Goal: Task Accomplishment & Management: Manage account settings

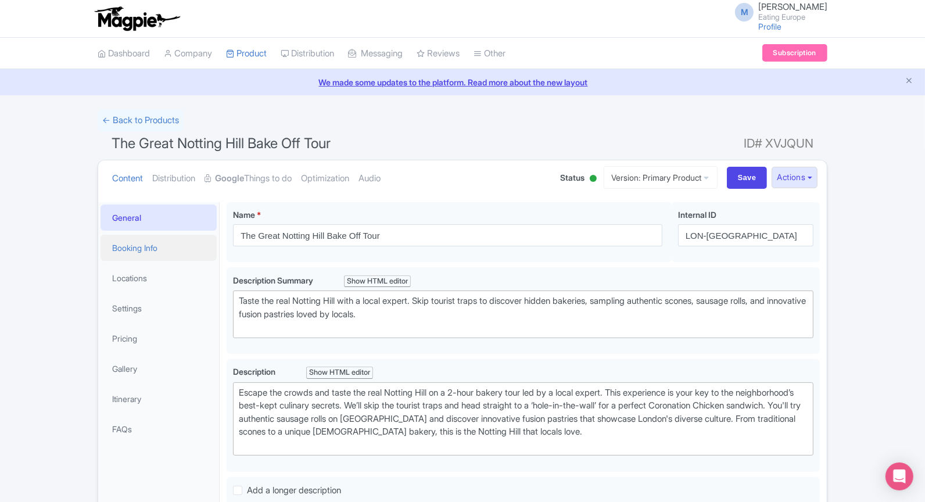
click at [142, 248] on link "Booking Info" at bounding box center [159, 248] width 116 height 26
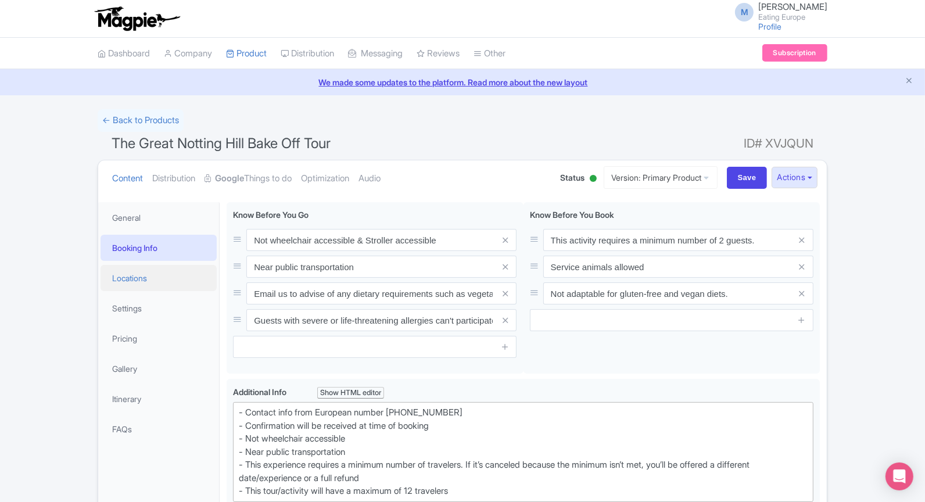
click at [146, 274] on link "Locations" at bounding box center [159, 278] width 116 height 26
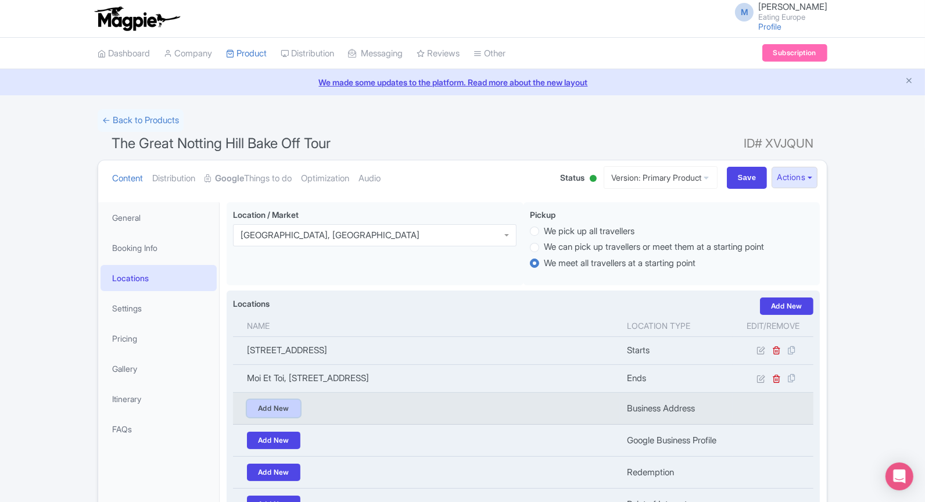
click at [278, 406] on link "Add New" at bounding box center [273, 408] width 53 height 17
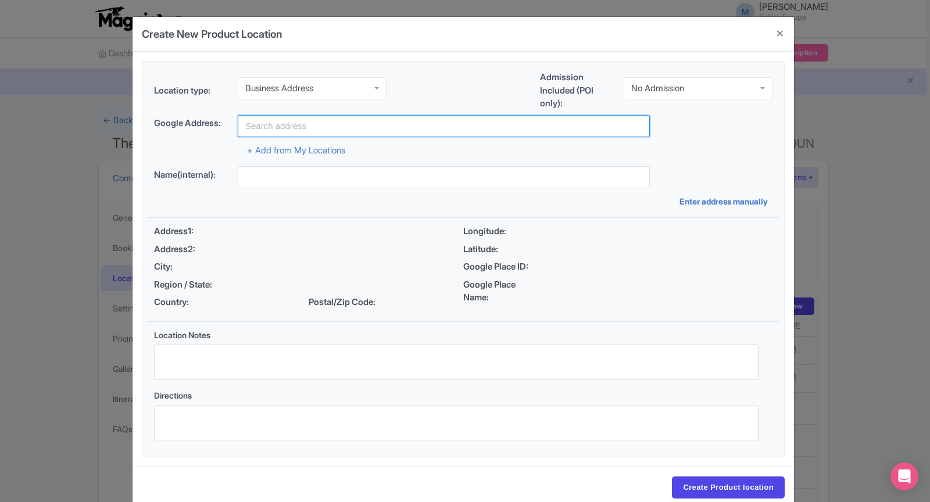
click at [368, 115] on input "text" at bounding box center [444, 126] width 412 height 22
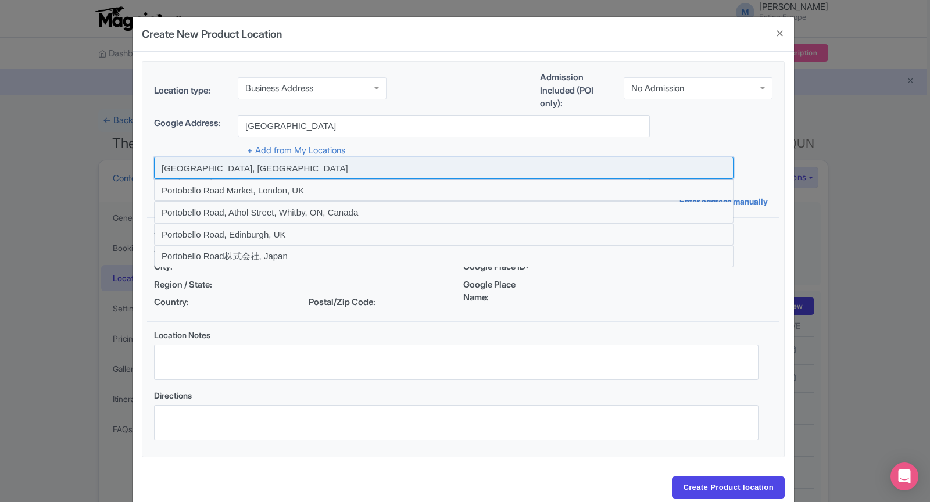
click at [334, 166] on input at bounding box center [443, 168] width 579 height 22
type input "Portobello Road, London, UK"
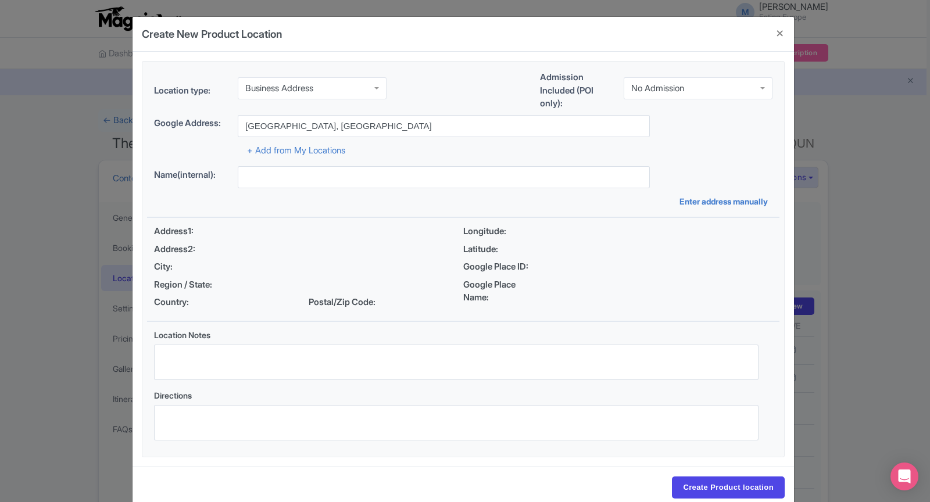
type input "Portobello Road, London, UK"
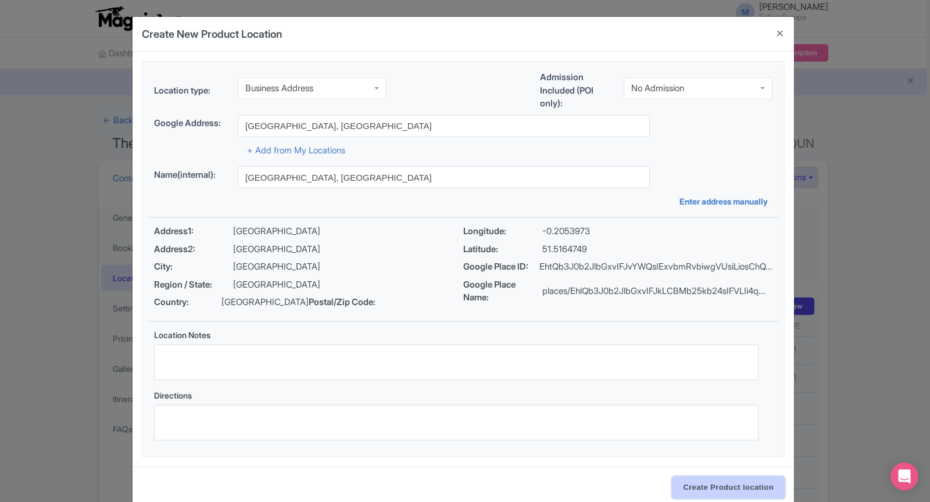
click at [714, 491] on input "Create Product location" at bounding box center [728, 487] width 113 height 22
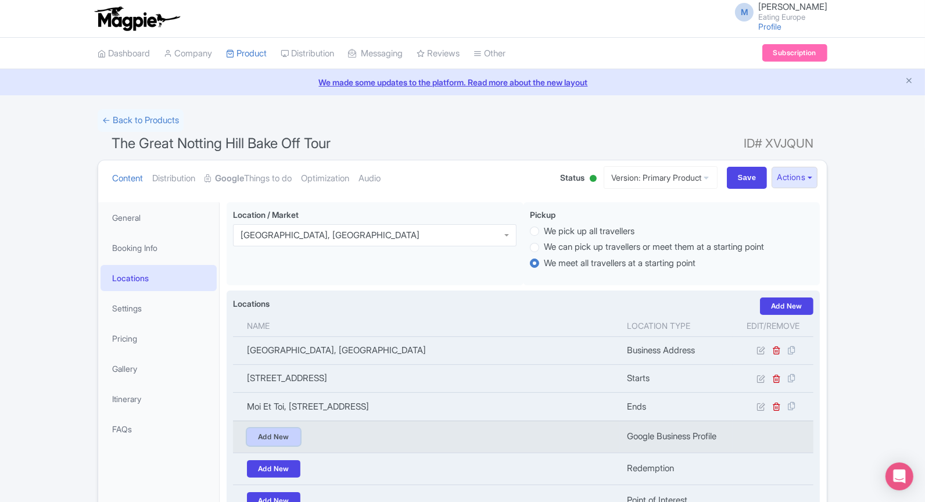
click at [263, 435] on link "Add New" at bounding box center [273, 436] width 53 height 17
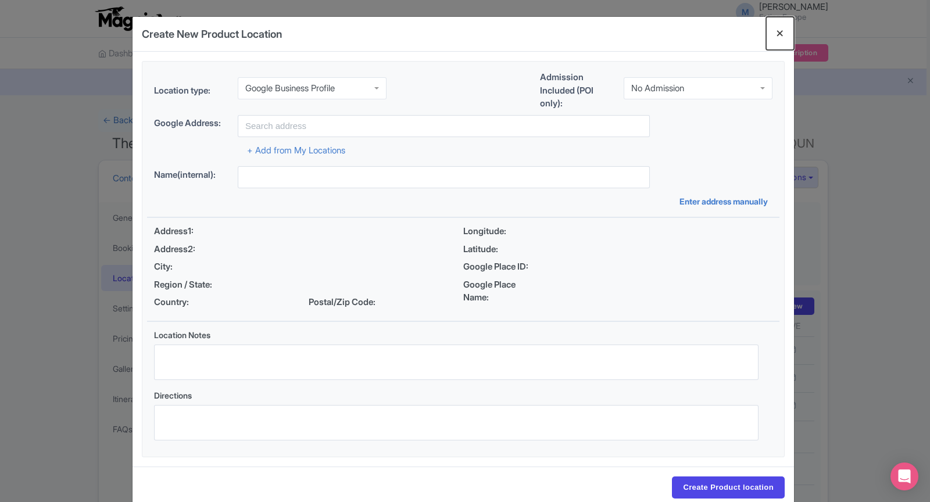
click at [776, 28] on button "Close" at bounding box center [780, 33] width 28 height 33
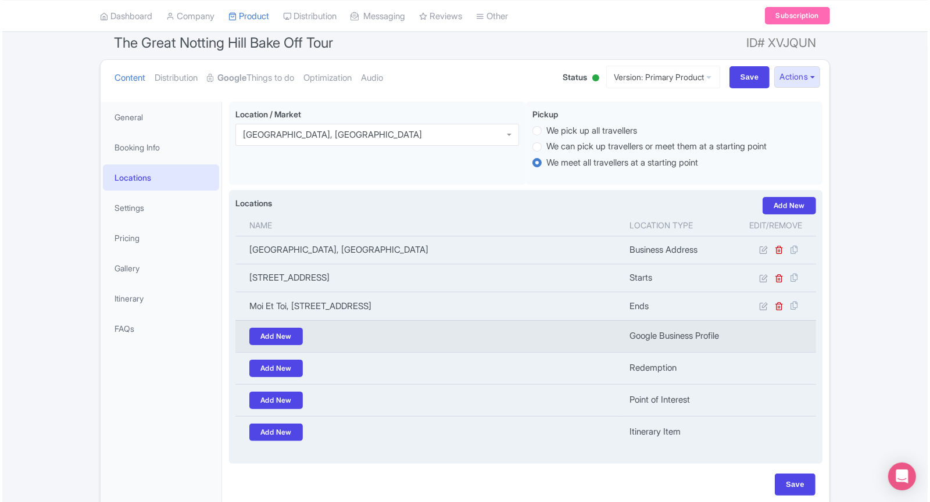
scroll to position [117, 0]
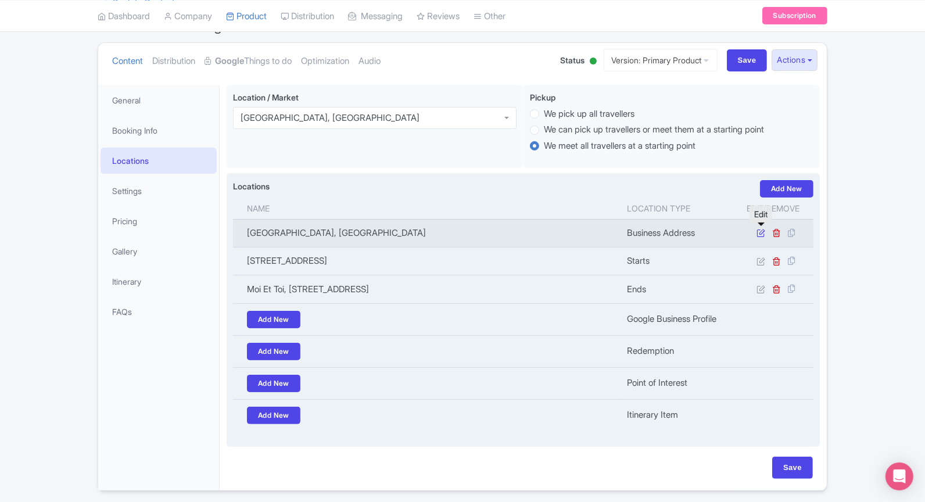
click at [762, 234] on icon at bounding box center [761, 232] width 9 height 9
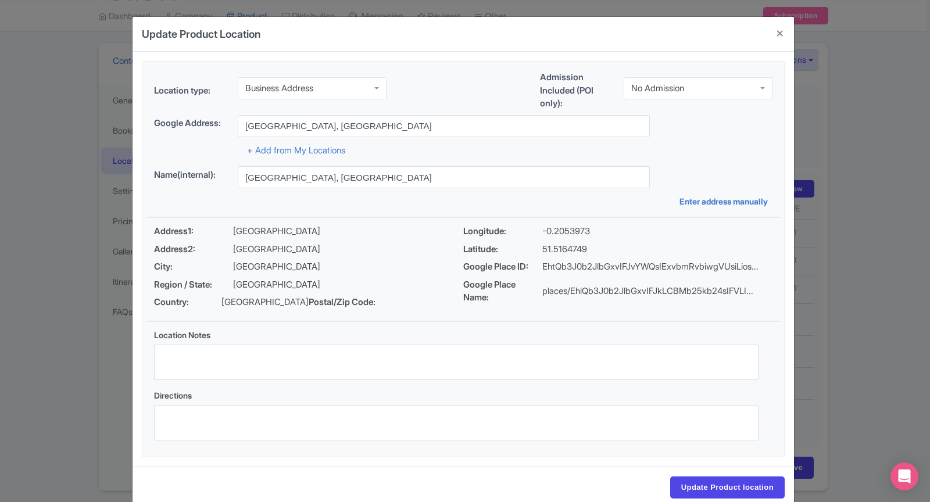
click at [366, 94] on div "Business Address" at bounding box center [312, 88] width 149 height 22
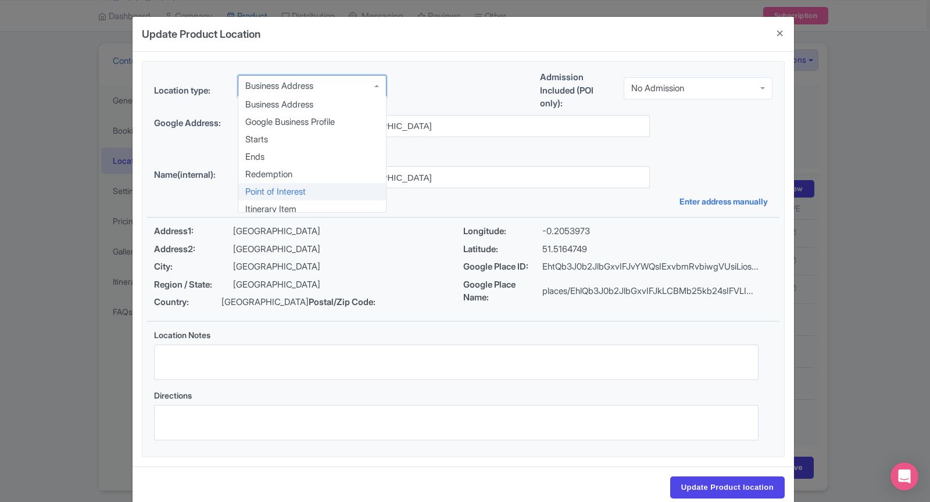
scroll to position [0, 0]
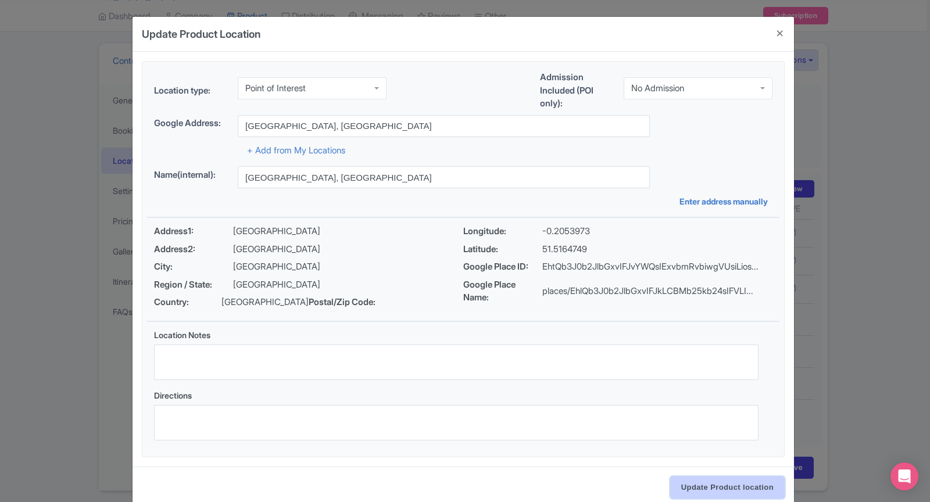
click at [732, 483] on input "Update Product location" at bounding box center [727, 487] width 114 height 22
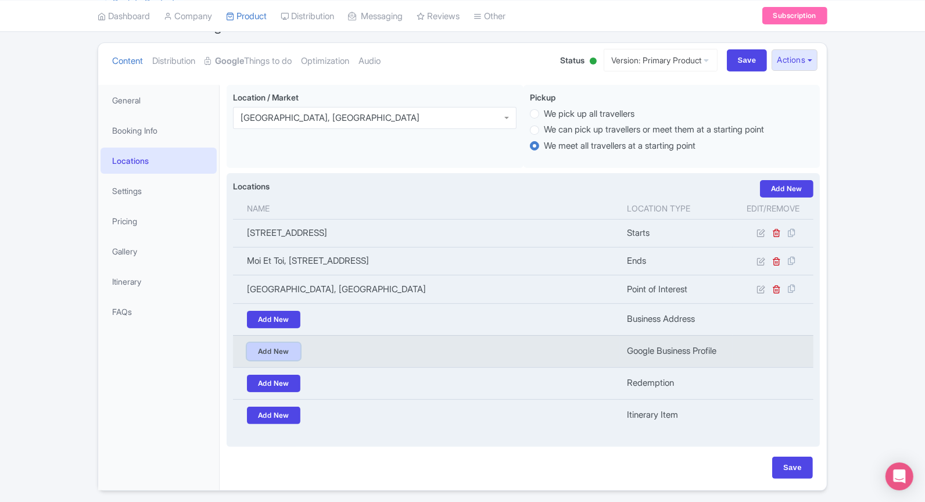
click at [296, 349] on link "Add New" at bounding box center [273, 351] width 53 height 17
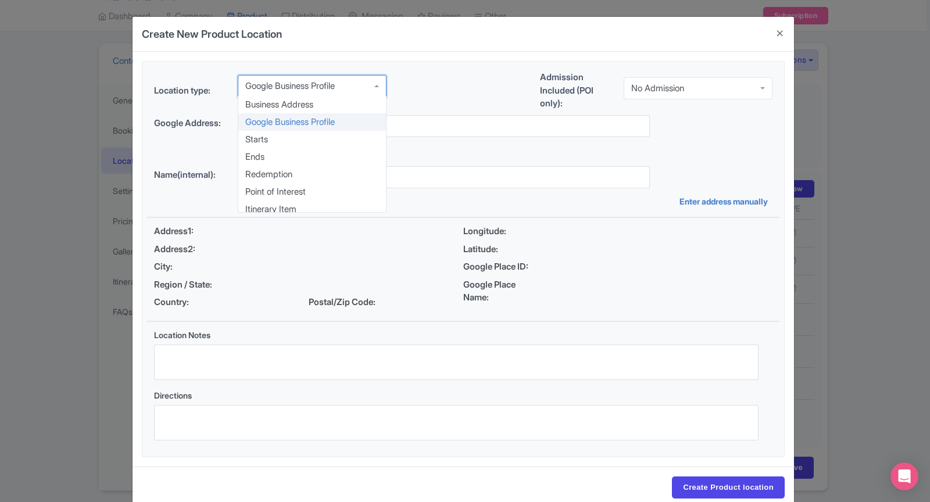
click at [381, 89] on div "Google Business Profile" at bounding box center [312, 86] width 149 height 22
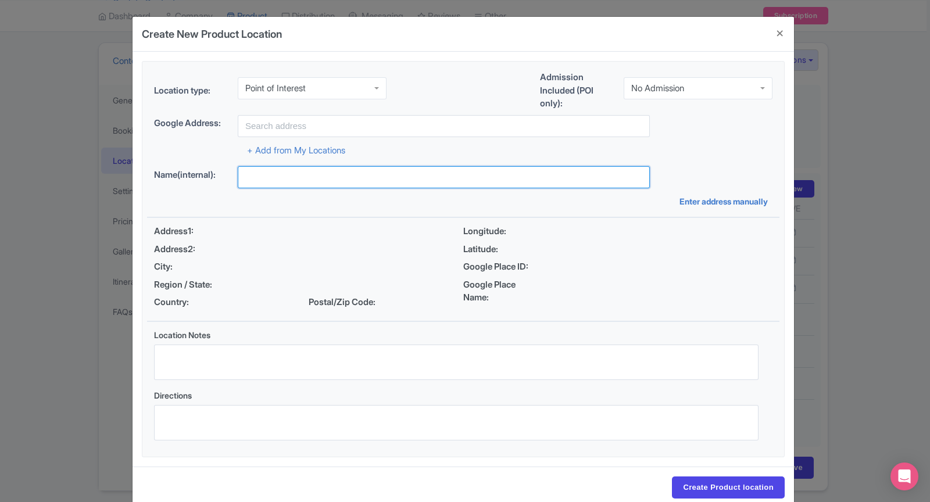
click at [347, 177] on input "text" at bounding box center [444, 177] width 412 height 22
click at [329, 179] on input "notting hill blue" at bounding box center [444, 177] width 412 height 22
click at [316, 174] on input "notting hill blue" at bounding box center [444, 177] width 412 height 22
click at [309, 176] on input "notting hill" at bounding box center [444, 177] width 412 height 22
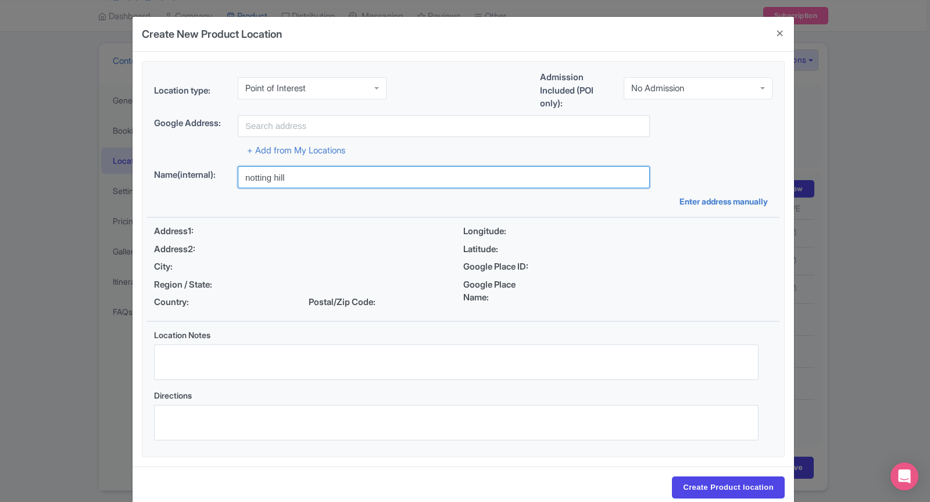
type input "notting hill"
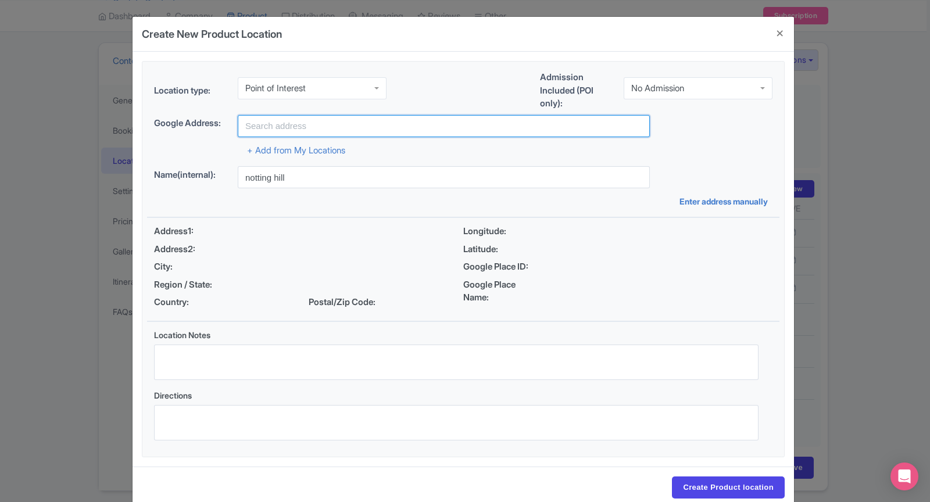
click at [287, 122] on input "text" at bounding box center [444, 126] width 412 height 22
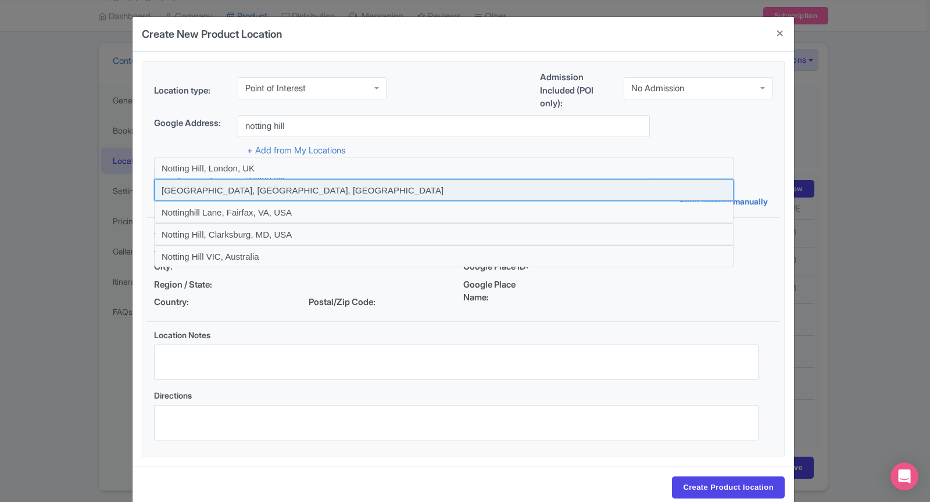
drag, startPoint x: 294, startPoint y: 180, endPoint x: 208, endPoint y: 178, distance: 86.0
click at [208, 179] on input at bounding box center [443, 190] width 579 height 22
type input "Notting Hill Gate, London, UK"
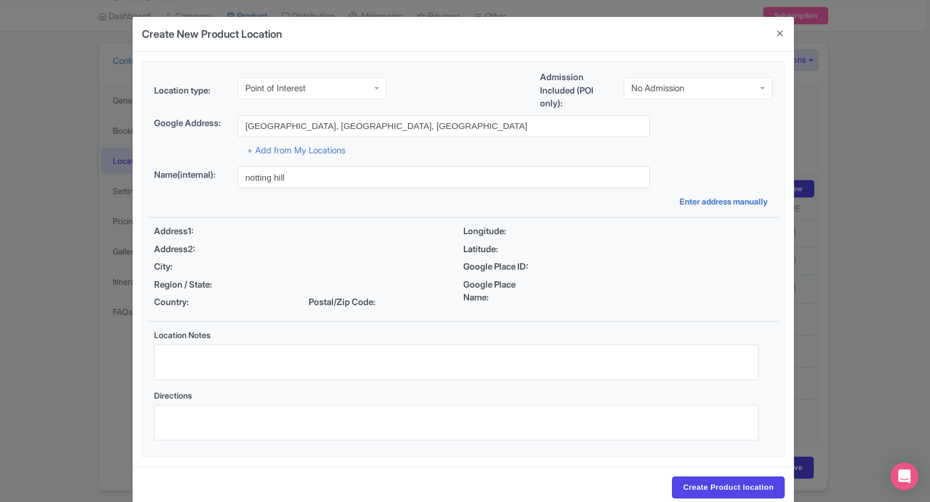
type input "Notting Hill Gate, London, UK"
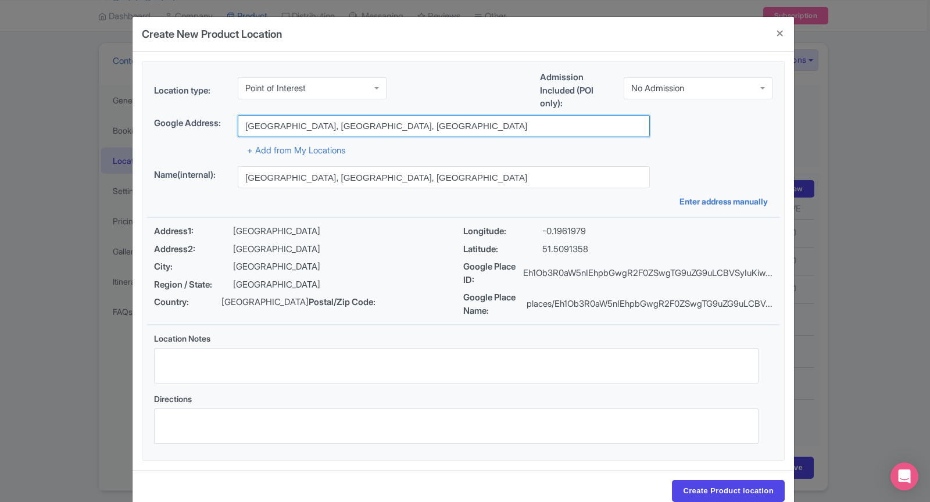
click at [328, 120] on input "Notting Hill Gate, London, UK" at bounding box center [444, 126] width 412 height 22
click at [309, 122] on input "Notting Hill Gate, London, UK" at bounding box center [444, 126] width 412 height 22
drag, startPoint x: 287, startPoint y: 121, endPoint x: 485, endPoint y: 127, distance: 198.2
click at [485, 127] on input "Notting Hill Gate, London, UK" at bounding box center [444, 126] width 412 height 22
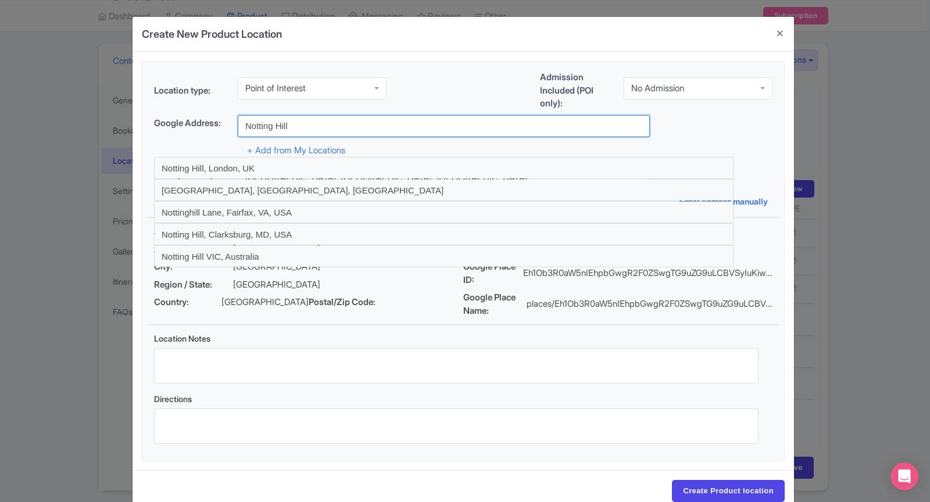
click at [338, 121] on input "Notting Hill" at bounding box center [444, 126] width 412 height 22
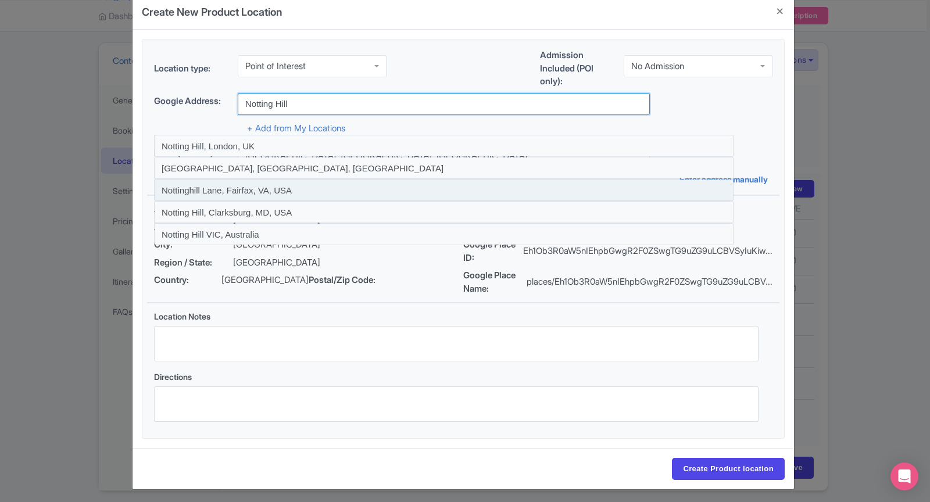
scroll to position [24, 0]
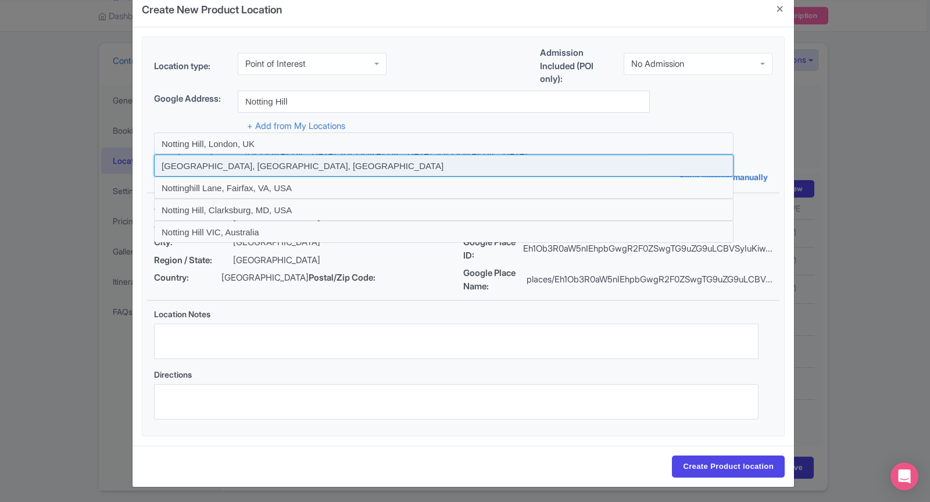
click at [316, 159] on input at bounding box center [443, 166] width 579 height 22
type input "Notting Hill Gate, London, UK"
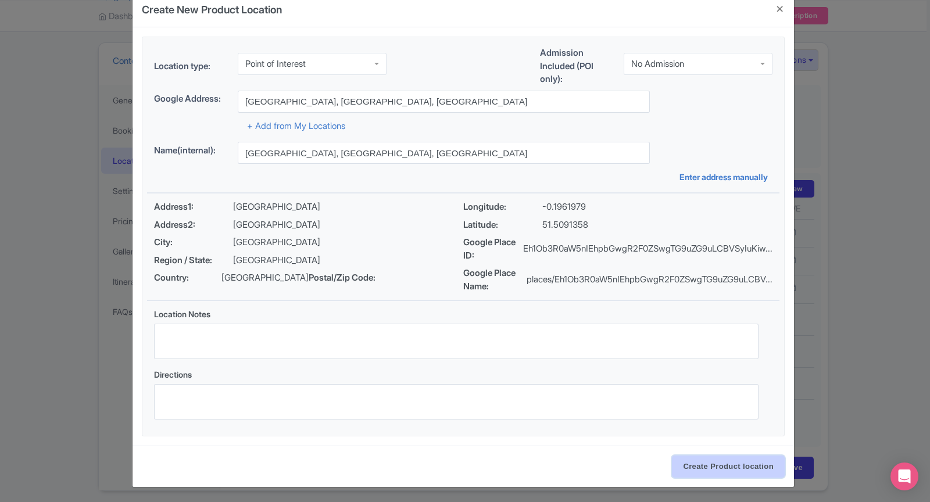
click at [697, 467] on input "Create Product location" at bounding box center [728, 467] width 113 height 22
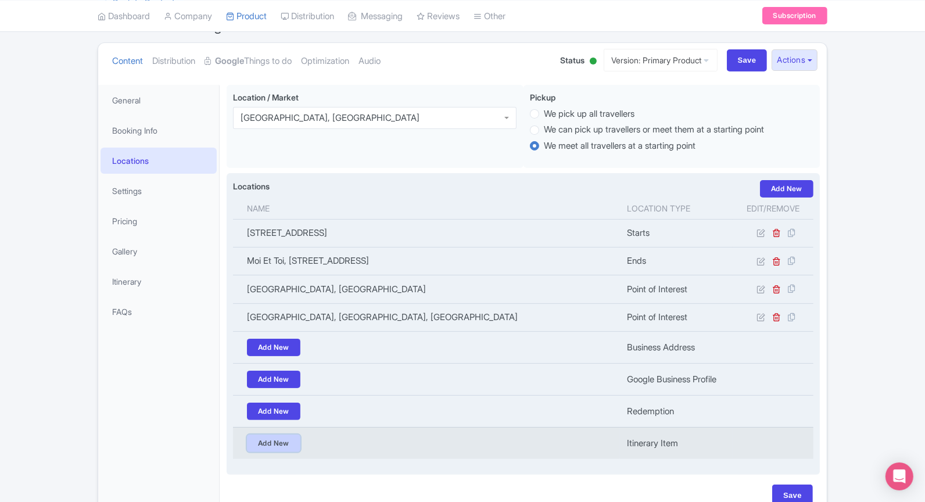
click at [288, 435] on link "Add New" at bounding box center [273, 443] width 53 height 17
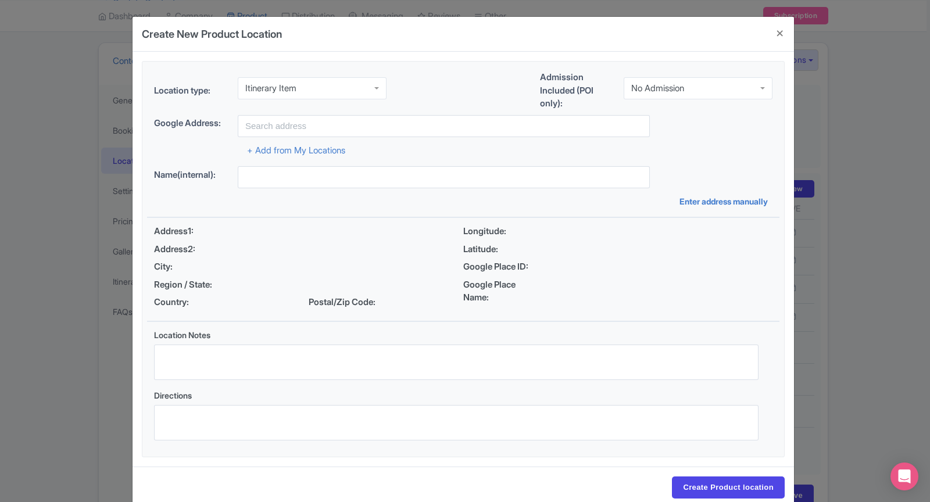
click at [327, 89] on div "Itinerary Item" at bounding box center [312, 88] width 149 height 22
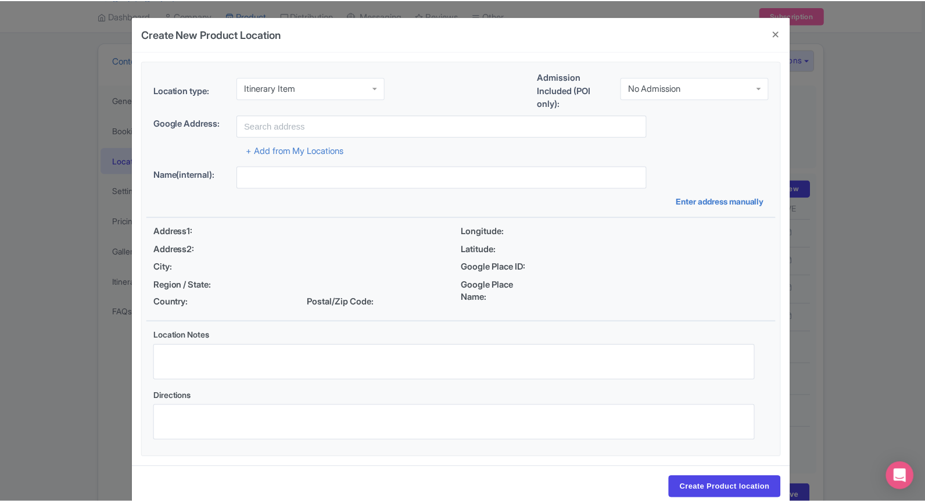
scroll to position [6, 0]
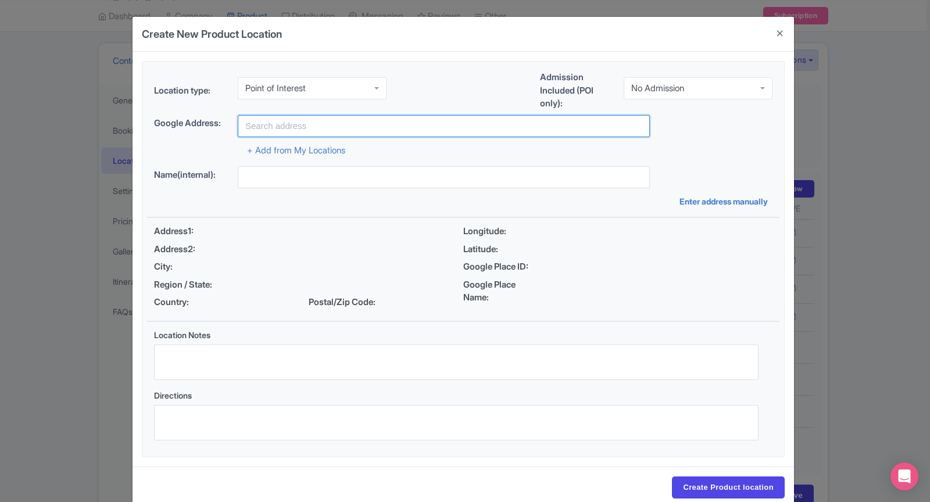
click at [296, 121] on input "text" at bounding box center [444, 126] width 412 height 22
type input "orwell"
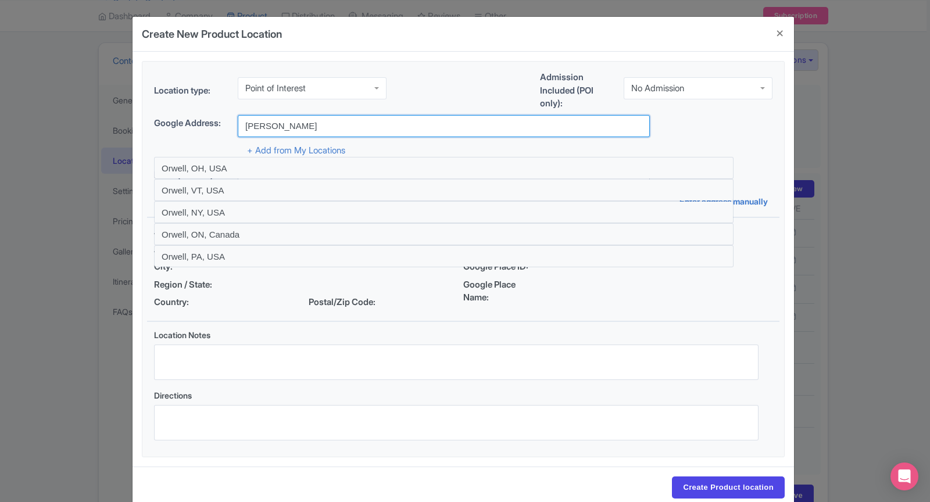
drag, startPoint x: 274, startPoint y: 128, endPoint x: 202, endPoint y: 123, distance: 72.2
click at [202, 123] on div "Google Address: orwell" at bounding box center [463, 126] width 618 height 22
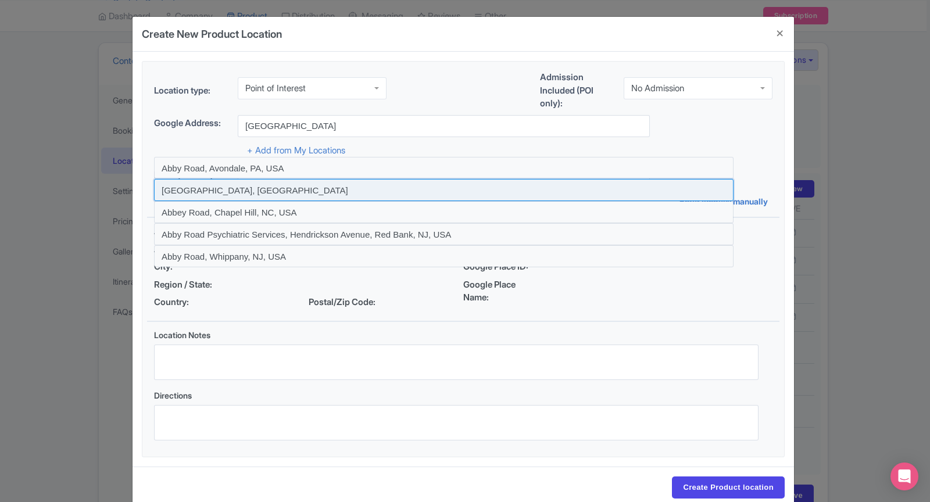
click at [248, 194] on input at bounding box center [443, 190] width 579 height 22
type input "Abbey Road, London, UK"
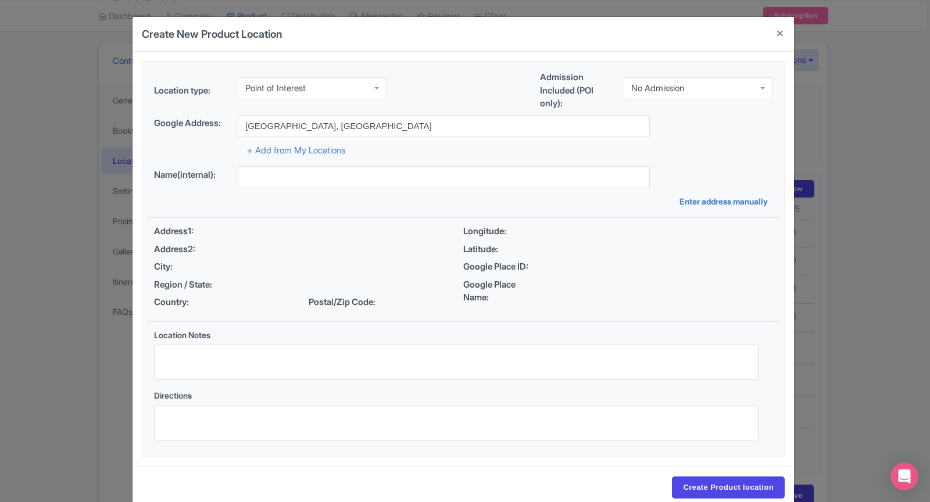
type input "Abbey Road, London, UK"
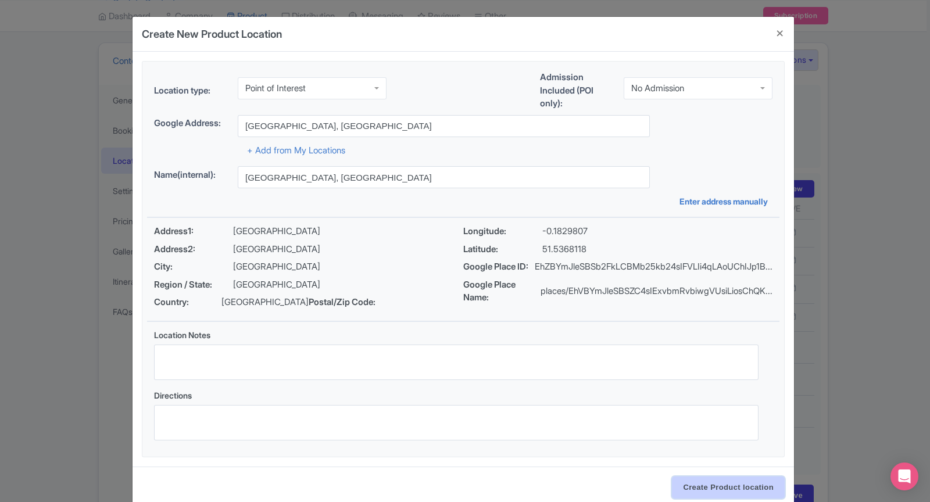
click at [711, 494] on input "Create Product location" at bounding box center [728, 487] width 113 height 22
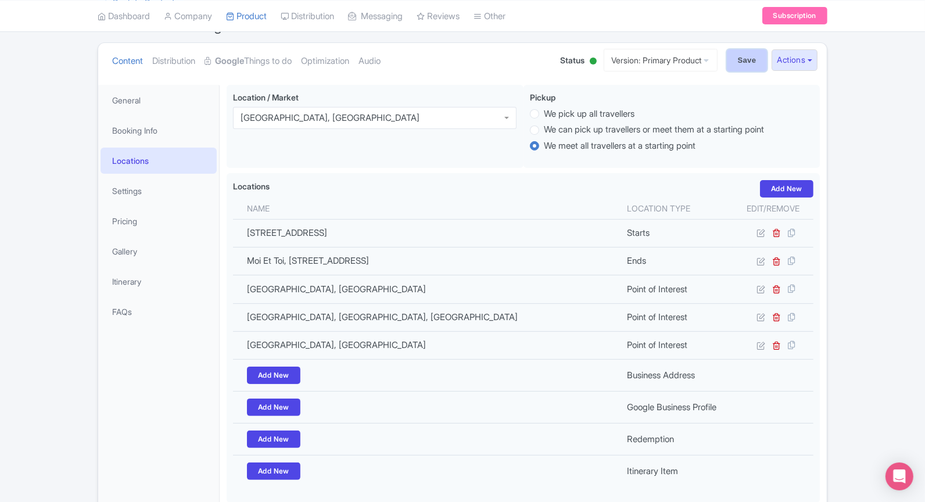
click at [746, 67] on input "Save" at bounding box center [747, 60] width 41 height 22
type input "Update Product"
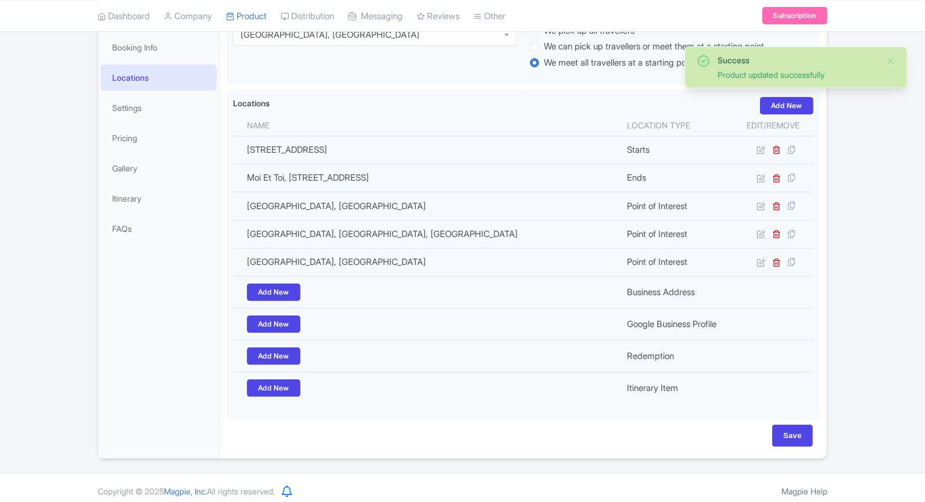
scroll to position [200, 0]
click at [135, 153] on li "Gallery" at bounding box center [158, 168] width 121 height 31
click at [142, 132] on link "Pricing" at bounding box center [159, 138] width 116 height 26
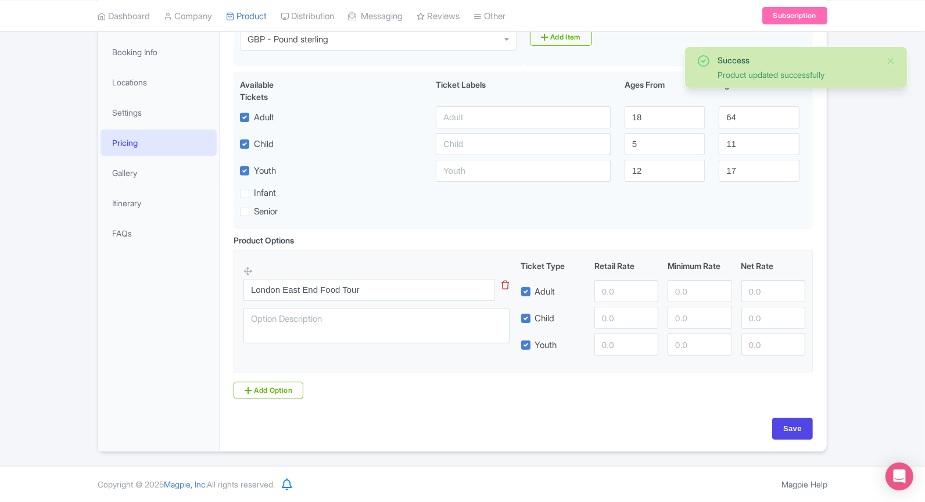
scroll to position [194, 0]
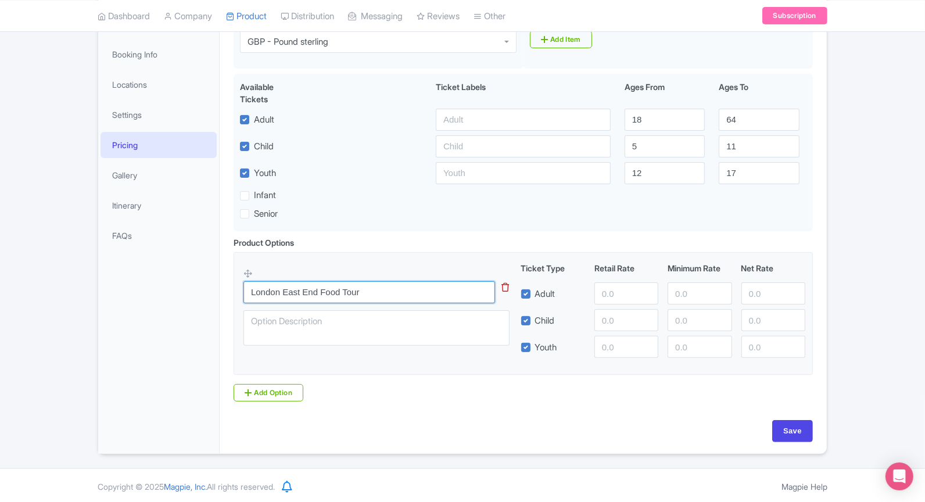
drag, startPoint x: 284, startPoint y: 293, endPoint x: 502, endPoint y: 310, distance: 219.1
click at [502, 310] on div "London East End Food Tour This tip has not data. Code: tip_option_name" at bounding box center [383, 310] width 280 height 85
type input "London [GEOGRAPHIC_DATA]"
click at [792, 416] on div "Base Currency GBP - Pound sterling GBP - Pound sterling Price: additional charg…" at bounding box center [523, 214] width 593 height 411
click at [796, 428] on input "Save" at bounding box center [792, 431] width 41 height 22
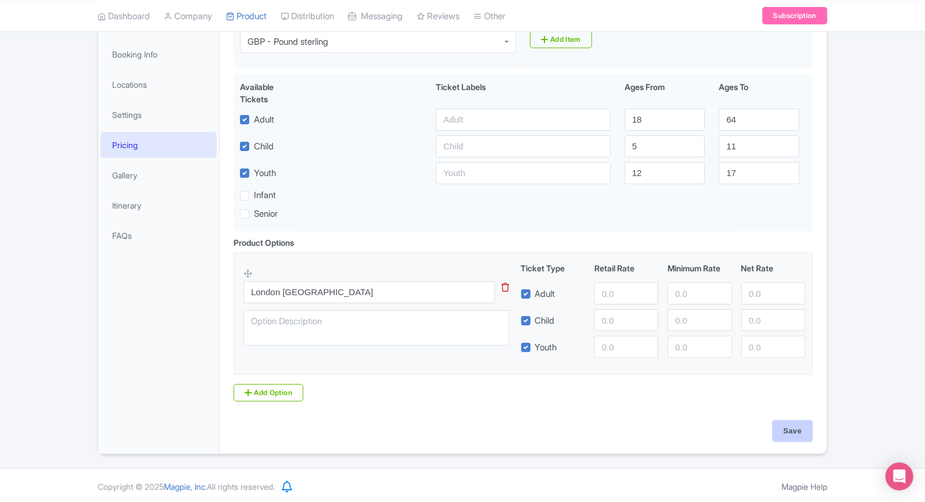
type input "Saving..."
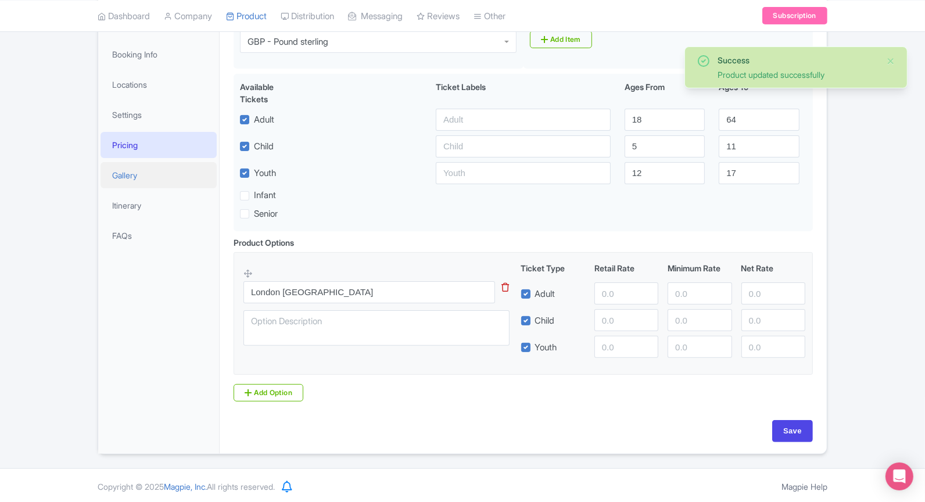
click at [157, 173] on link "Gallery" at bounding box center [159, 175] width 116 height 26
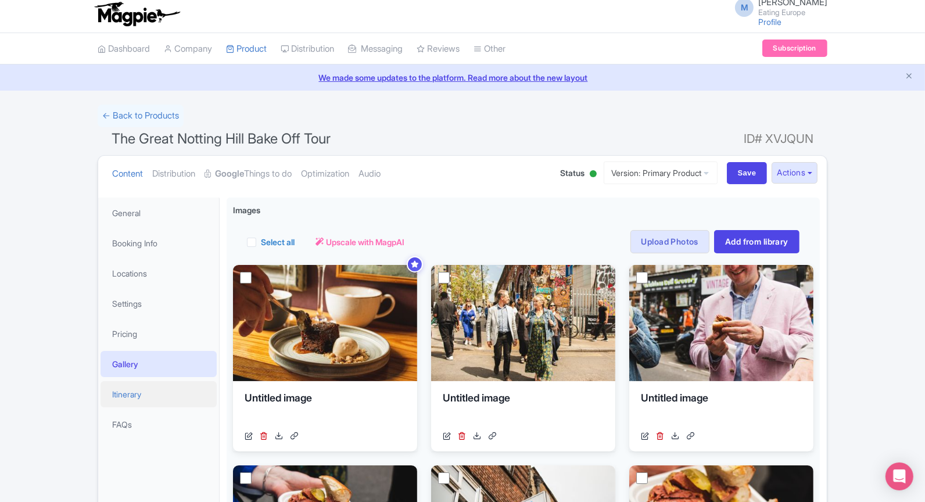
scroll to position [194, 0]
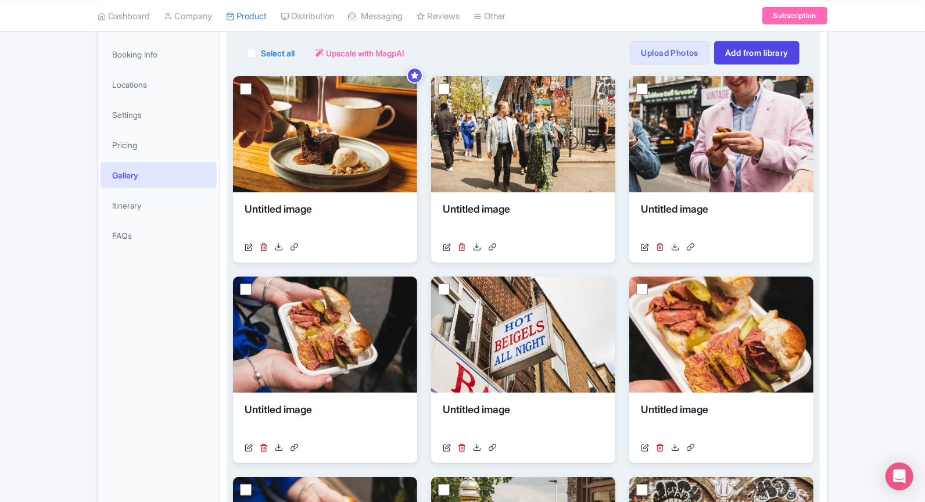
click at [261, 51] on label "Select all" at bounding box center [278, 53] width 34 height 12
click at [261, 51] on input "Select all" at bounding box center [265, 50] width 8 height 8
checkbox input "true"
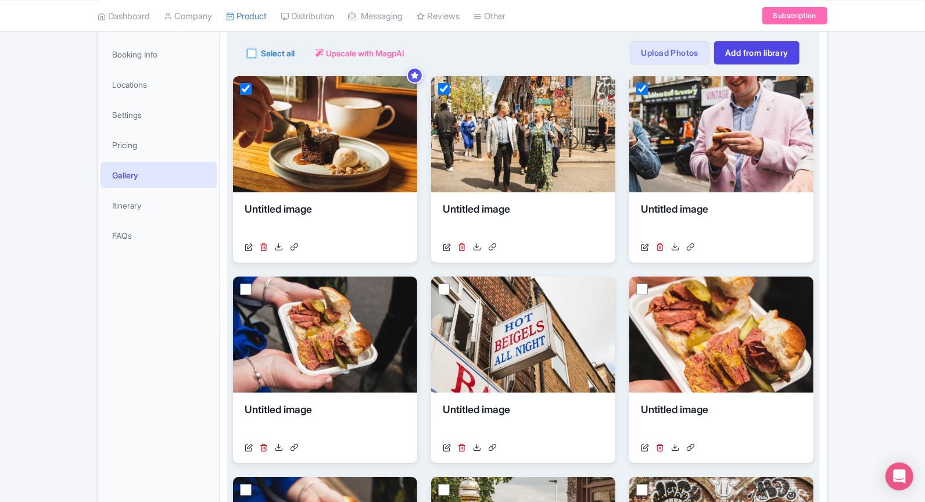
checkbox input "true"
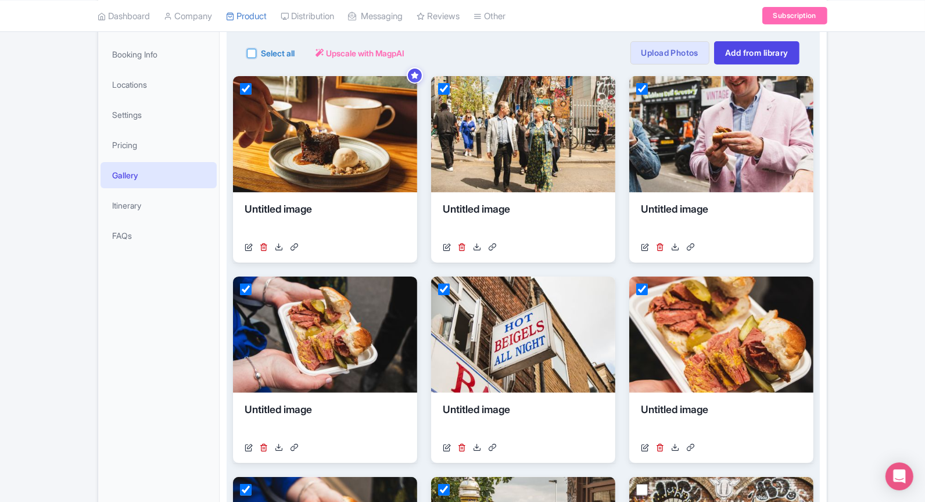
checkbox input "true"
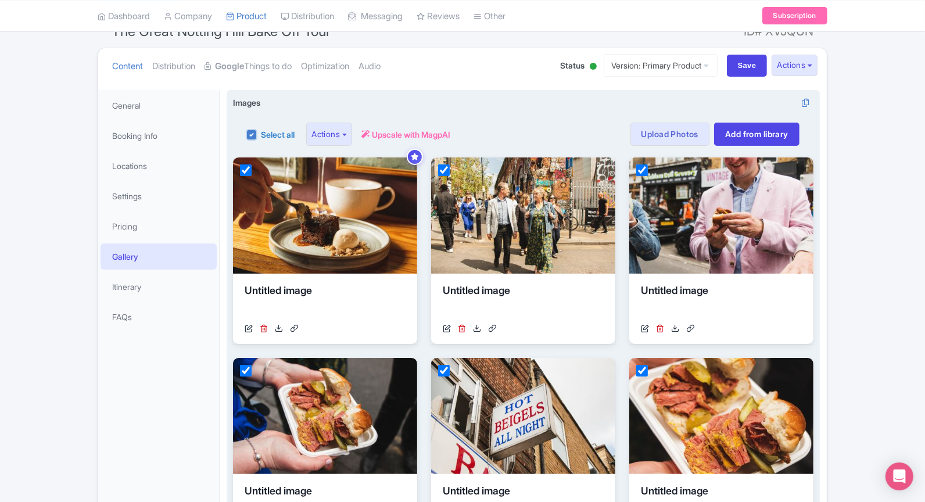
scroll to position [109, 0]
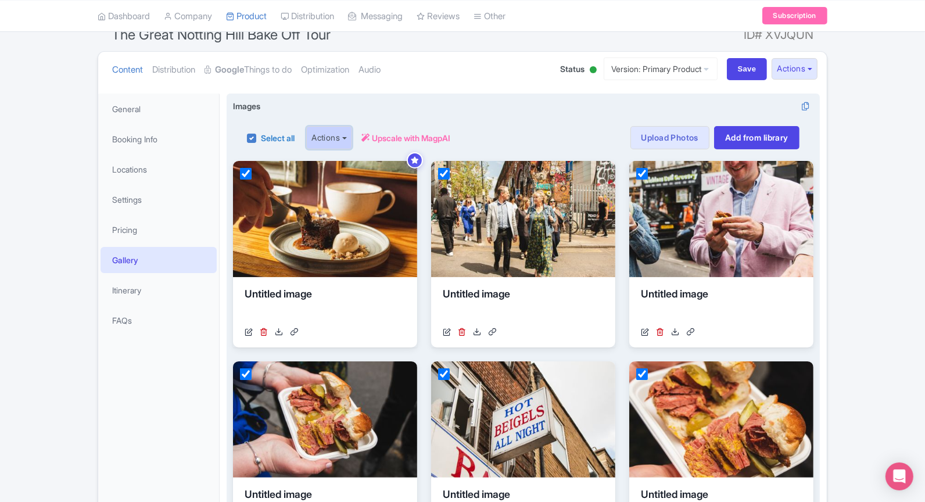
click at [346, 135] on button "Actions" at bounding box center [329, 137] width 46 height 23
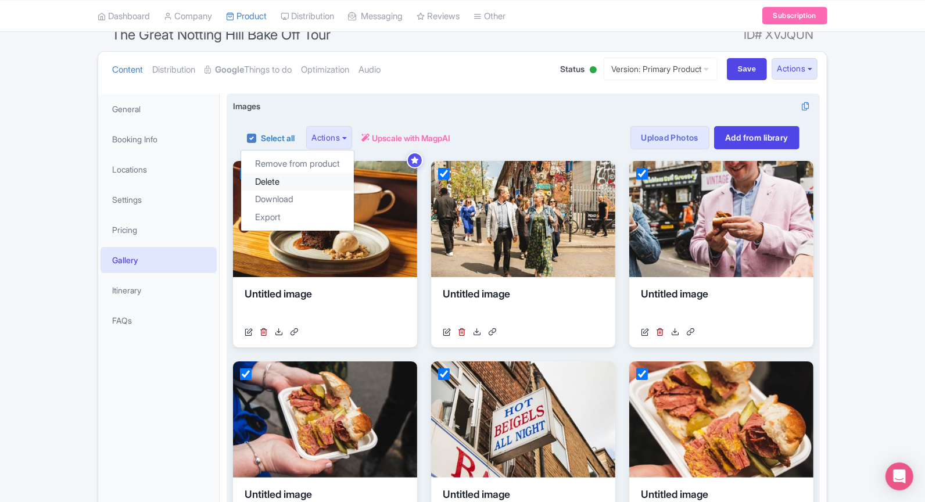
click at [324, 183] on link "Delete" at bounding box center [297, 182] width 113 height 18
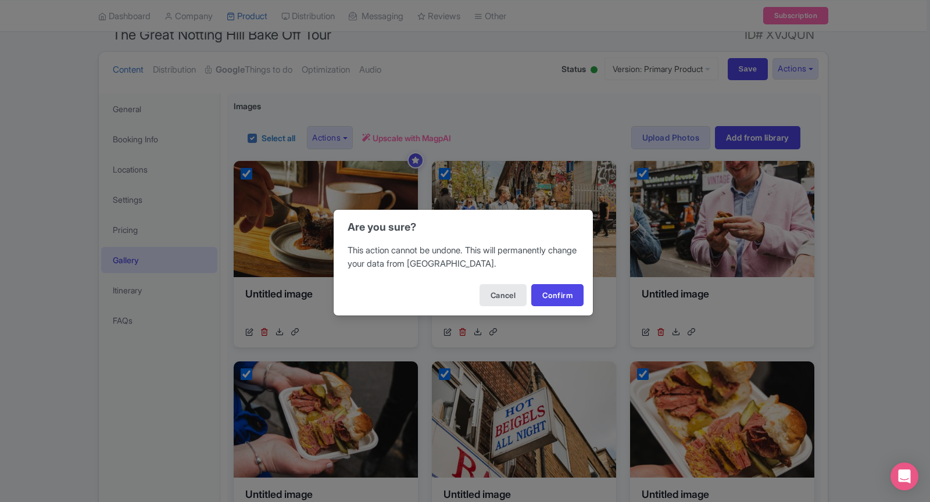
click at [553, 282] on div "Cancel Confirm" at bounding box center [463, 295] width 259 height 41
click at [552, 293] on button "Confirm" at bounding box center [557, 295] width 52 height 22
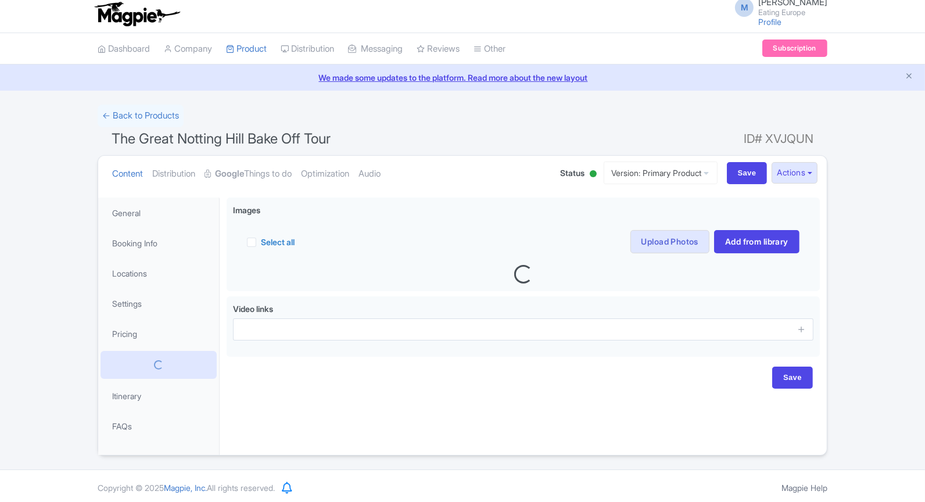
scroll to position [5, 0]
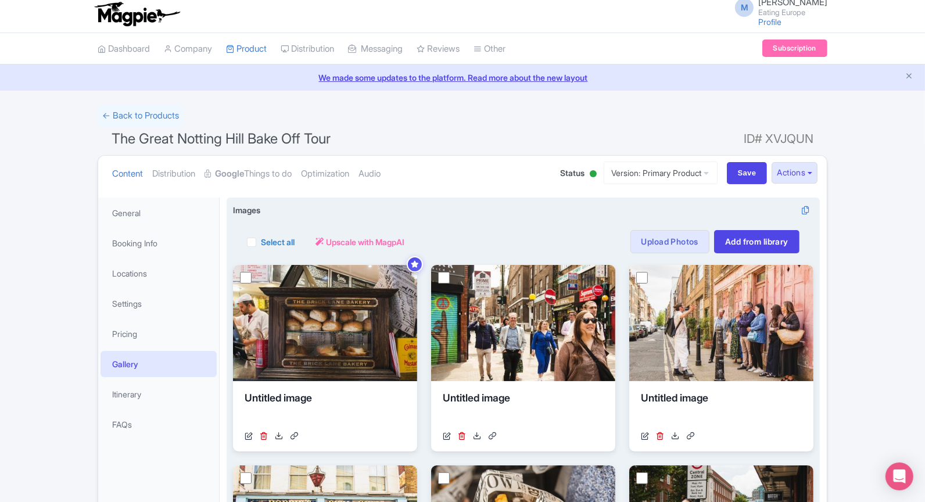
click at [261, 241] on label "Select all" at bounding box center [278, 242] width 34 height 12
click at [261, 241] on input "Select all" at bounding box center [265, 239] width 8 height 8
checkbox input "true"
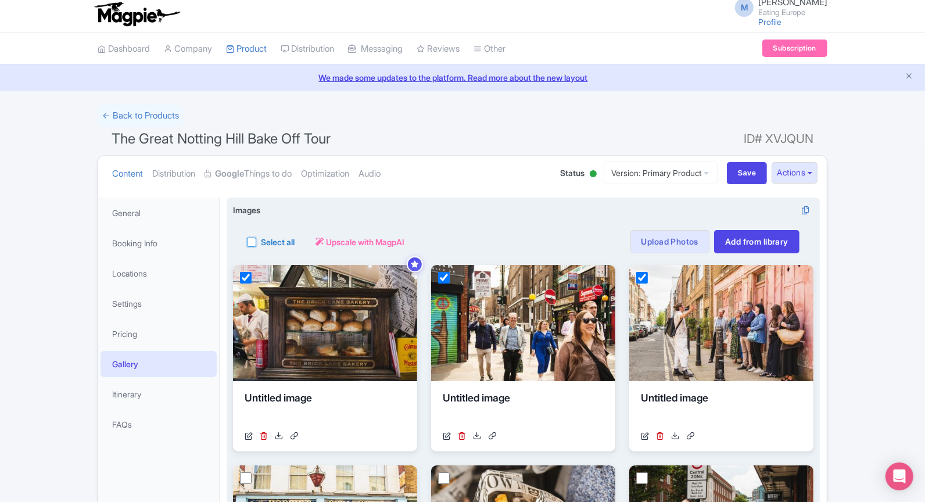
checkbox input "true"
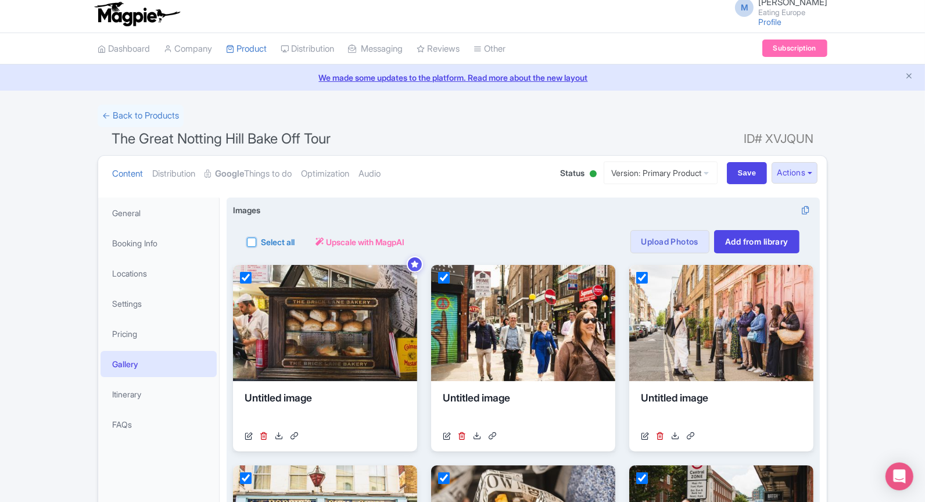
checkbox input "true"
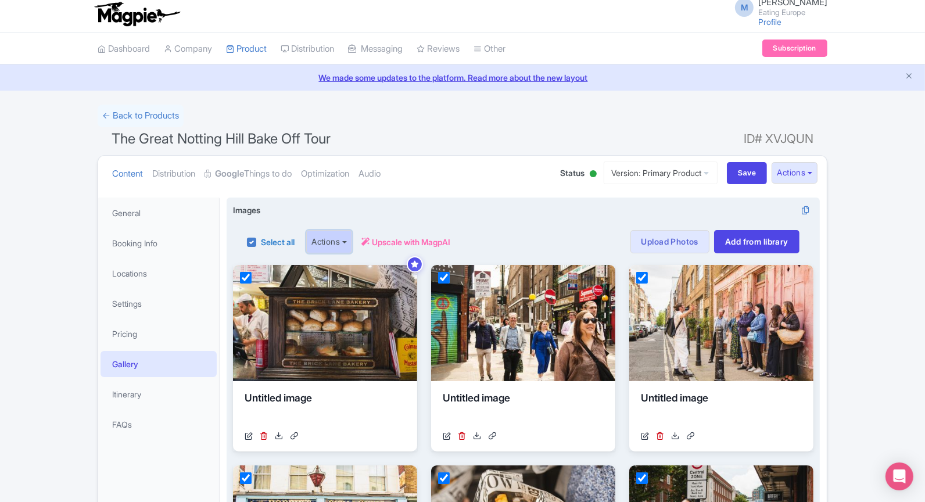
click at [338, 239] on button "Actions" at bounding box center [329, 241] width 46 height 23
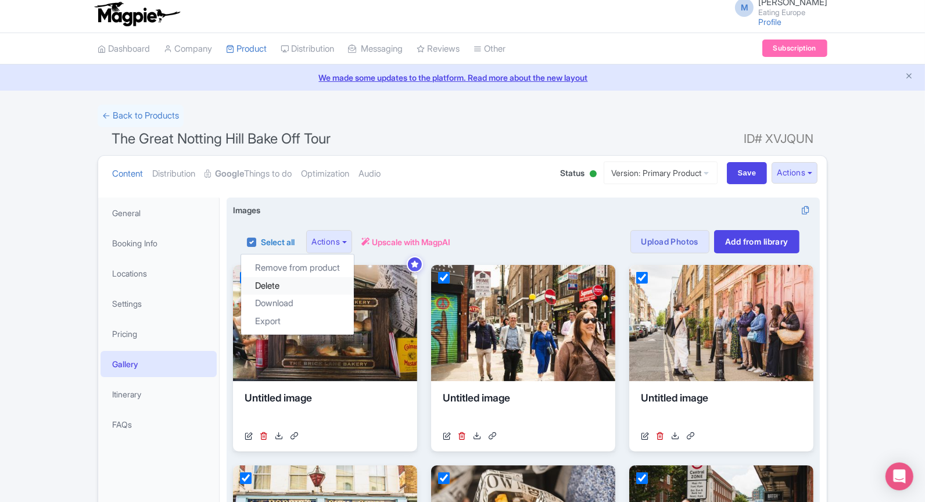
click at [330, 282] on link "Delete" at bounding box center [297, 286] width 113 height 18
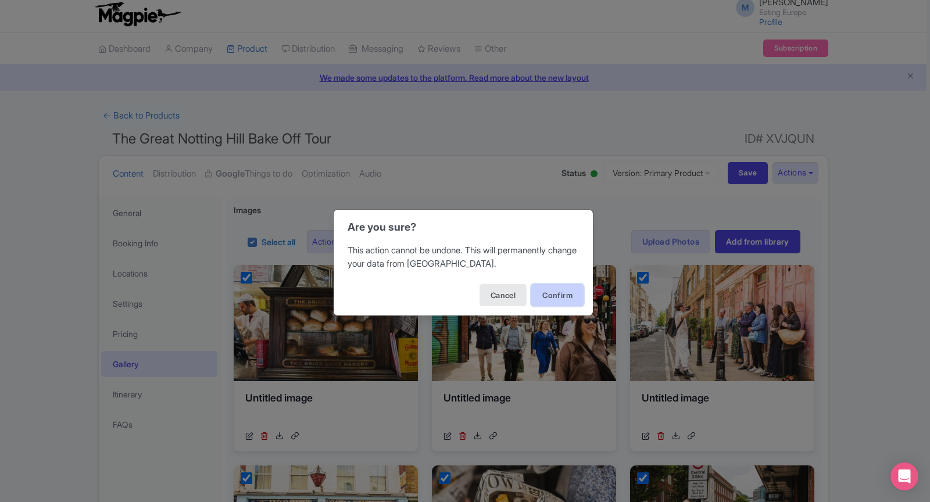
click at [560, 295] on button "Confirm" at bounding box center [557, 295] width 52 height 22
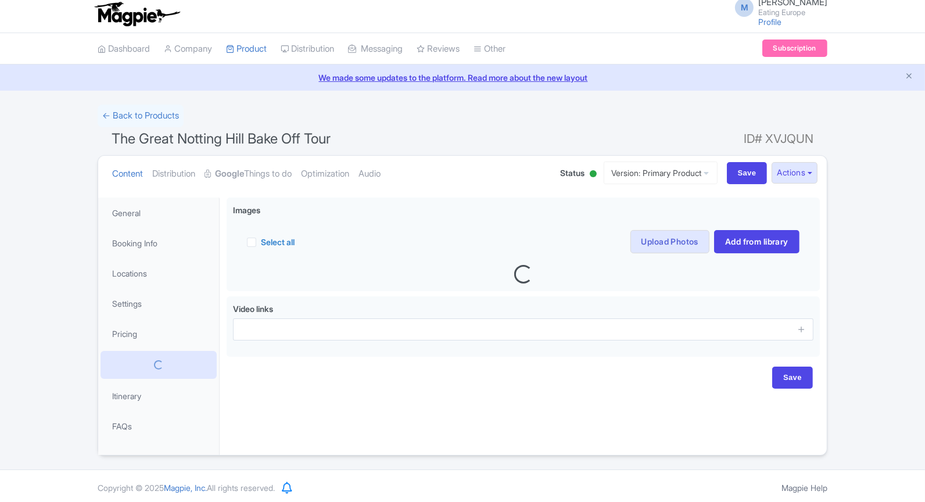
scroll to position [5, 0]
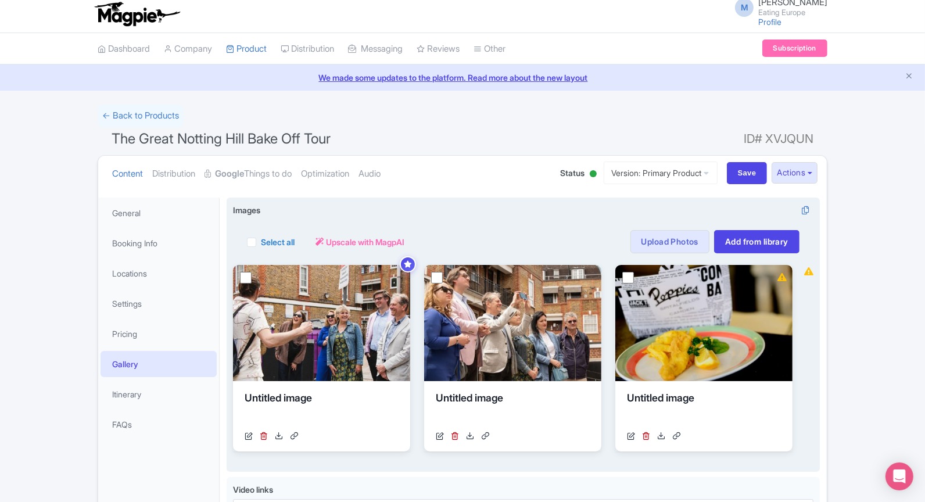
click at [261, 241] on label "Select all" at bounding box center [278, 242] width 34 height 12
click at [261, 241] on input "Select all" at bounding box center [265, 239] width 8 height 8
checkbox input "true"
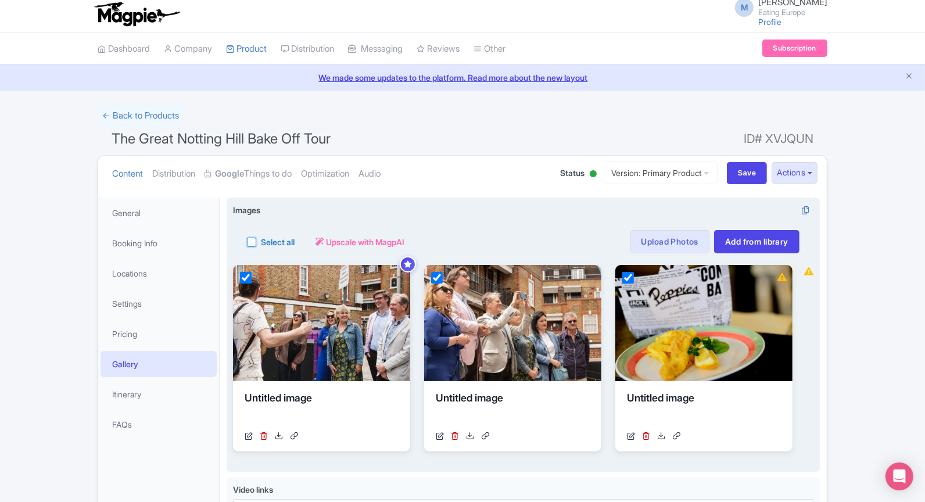
checkbox input "true"
click at [338, 241] on button "Actions" at bounding box center [329, 241] width 46 height 23
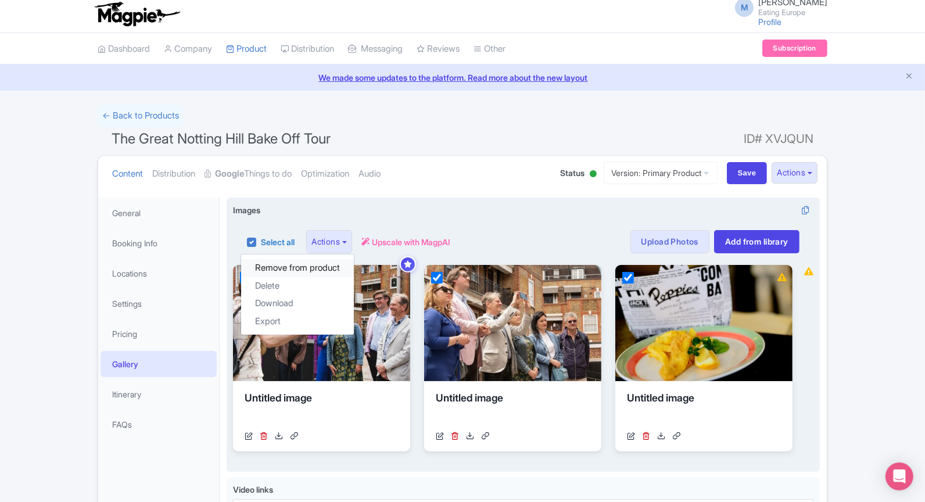
click at [328, 266] on link "Remove from product" at bounding box center [297, 268] width 113 height 18
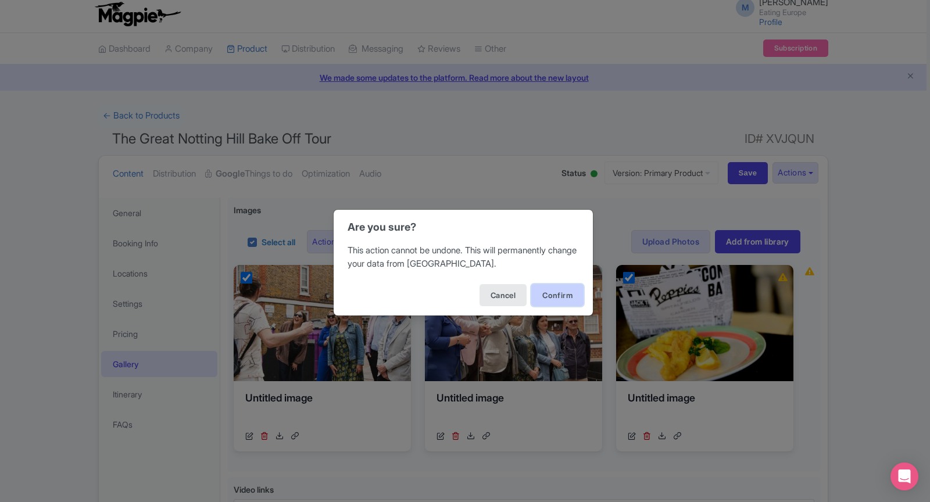
click at [556, 295] on button "Confirm" at bounding box center [557, 295] width 52 height 22
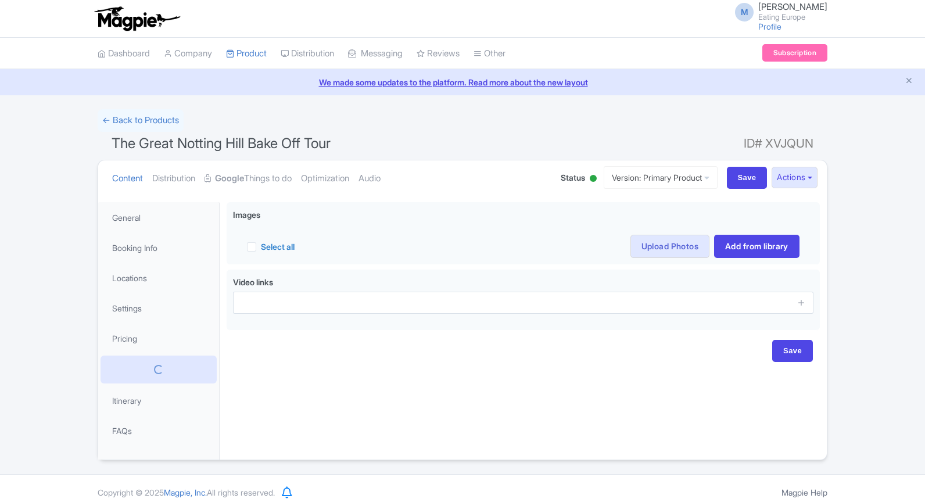
scroll to position [5, 0]
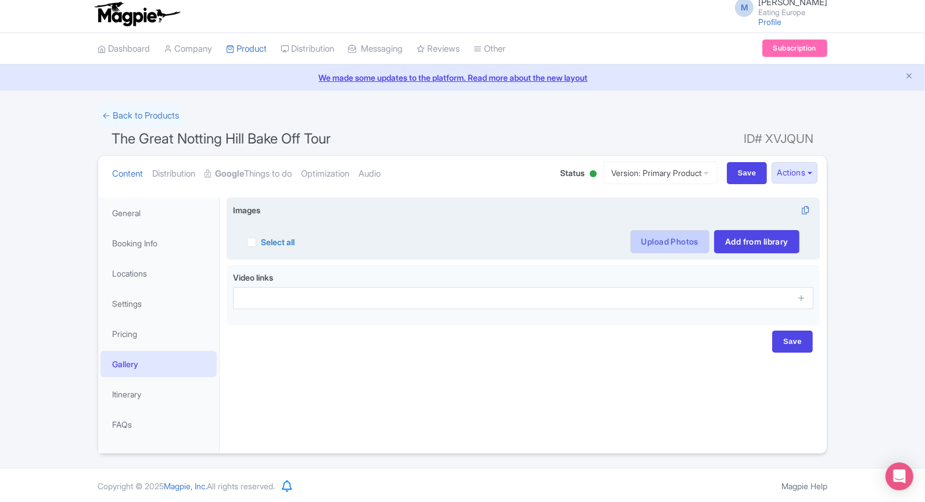
click at [670, 243] on link "Upload Photos" at bounding box center [669, 241] width 79 height 23
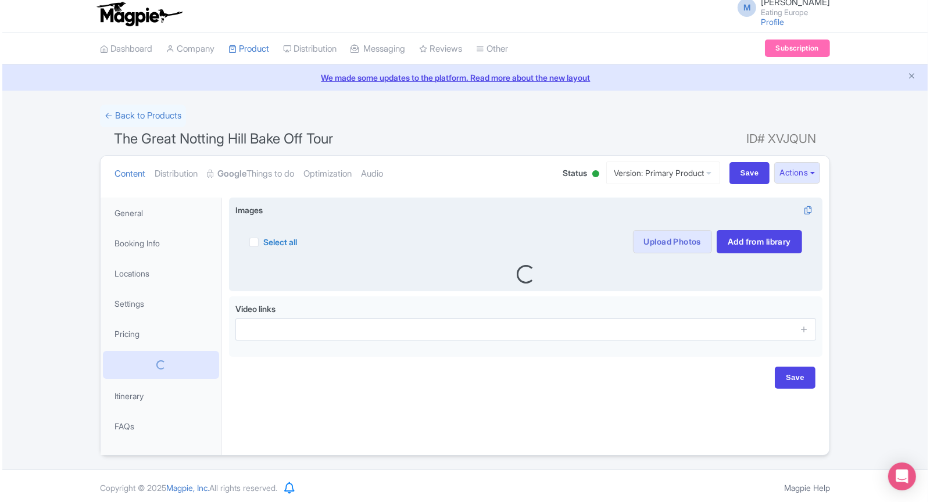
scroll to position [5, 0]
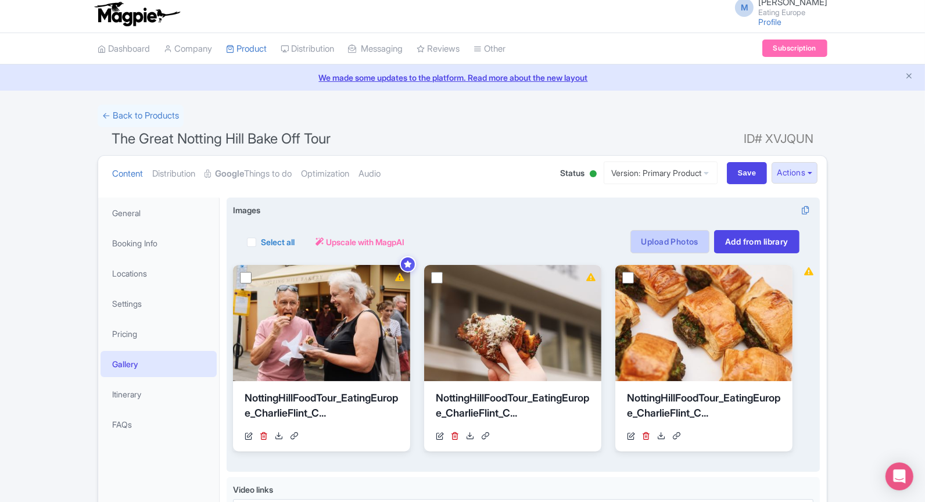
click at [655, 246] on link "Upload Photos" at bounding box center [669, 241] width 79 height 23
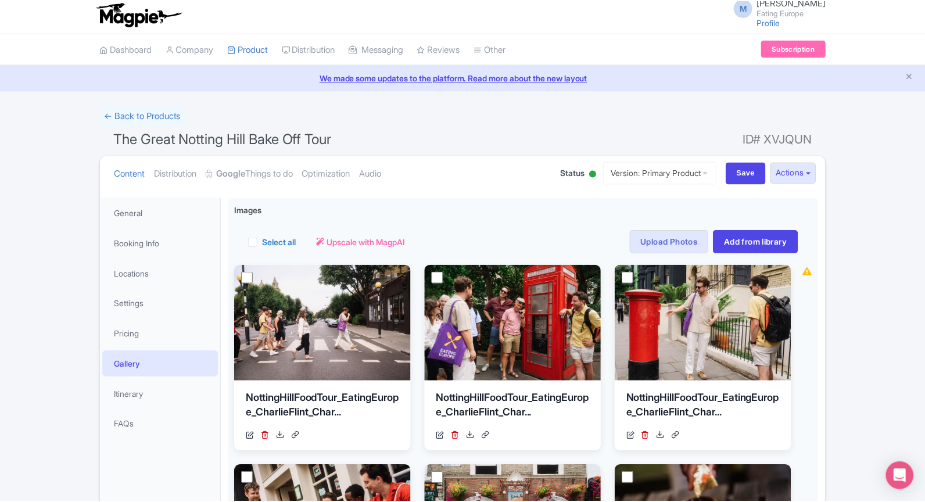
scroll to position [201, 0]
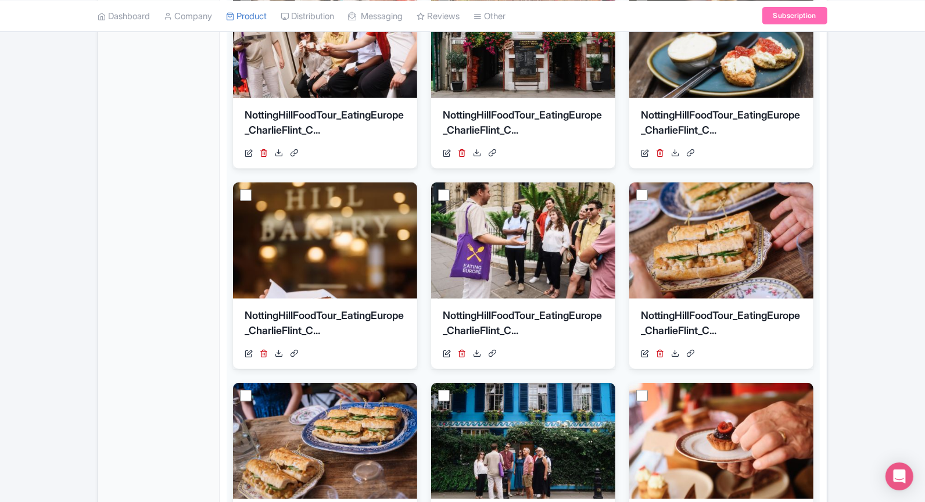
scroll to position [562, 0]
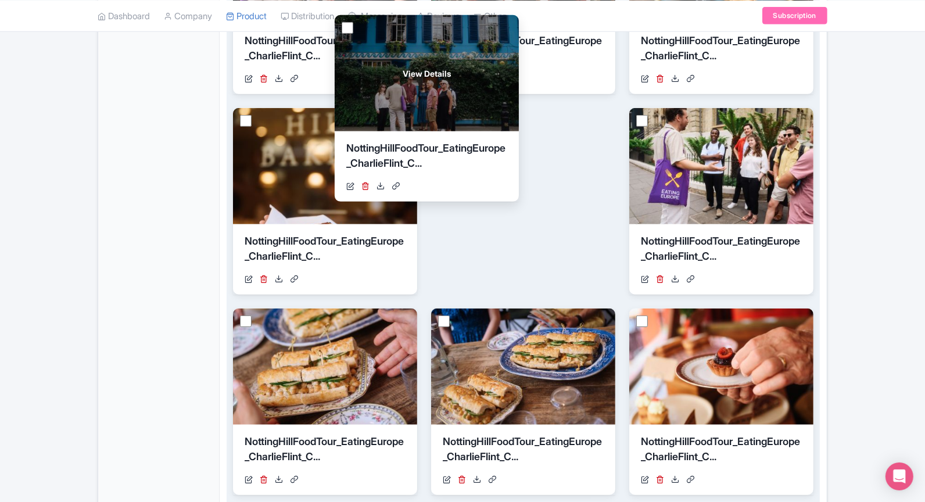
drag, startPoint x: 530, startPoint y: 394, endPoint x: 434, endPoint y: 101, distance: 308.7
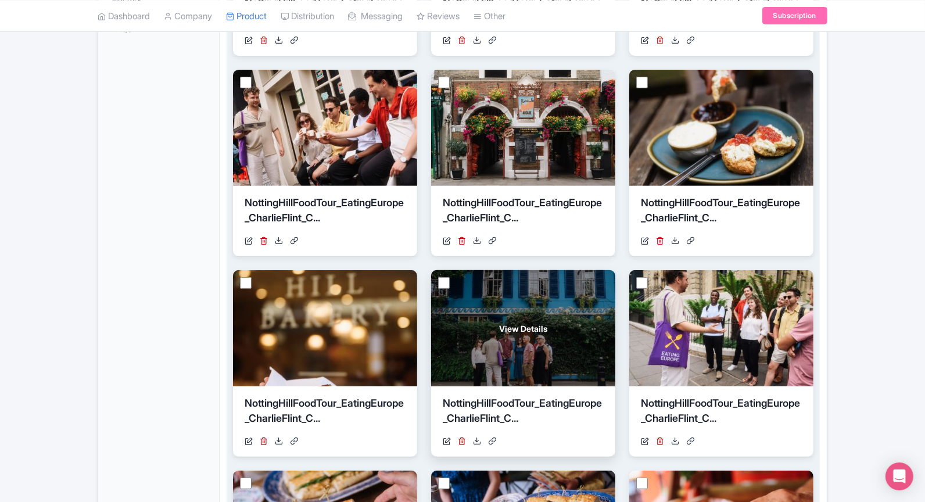
scroll to position [397, 0]
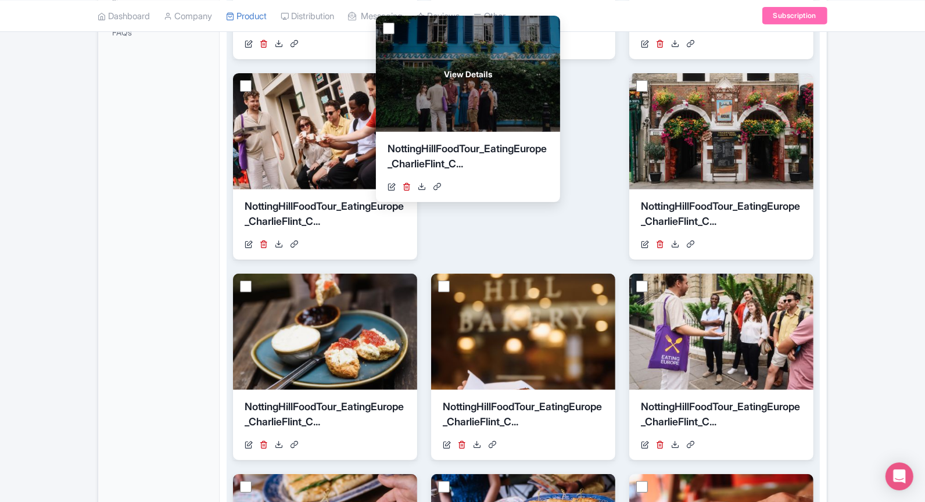
drag, startPoint x: 504, startPoint y: 331, endPoint x: 449, endPoint y: 73, distance: 263.8
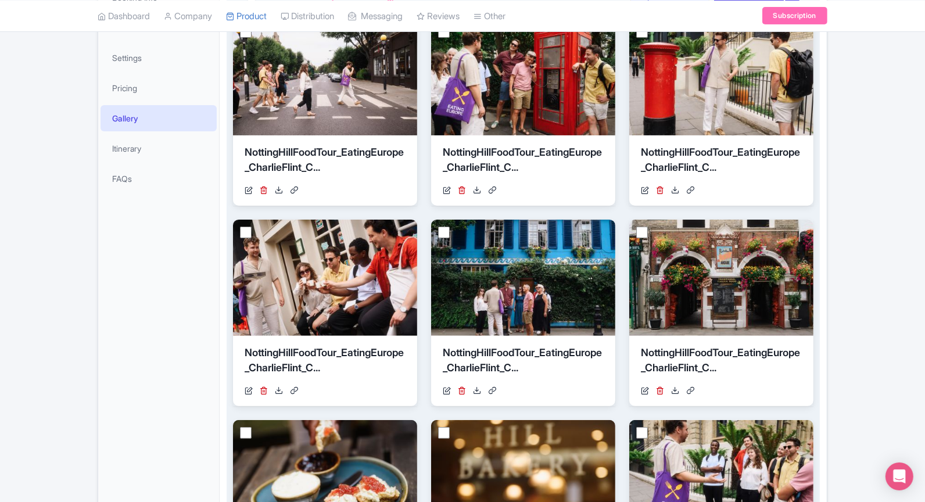
scroll to position [212, 0]
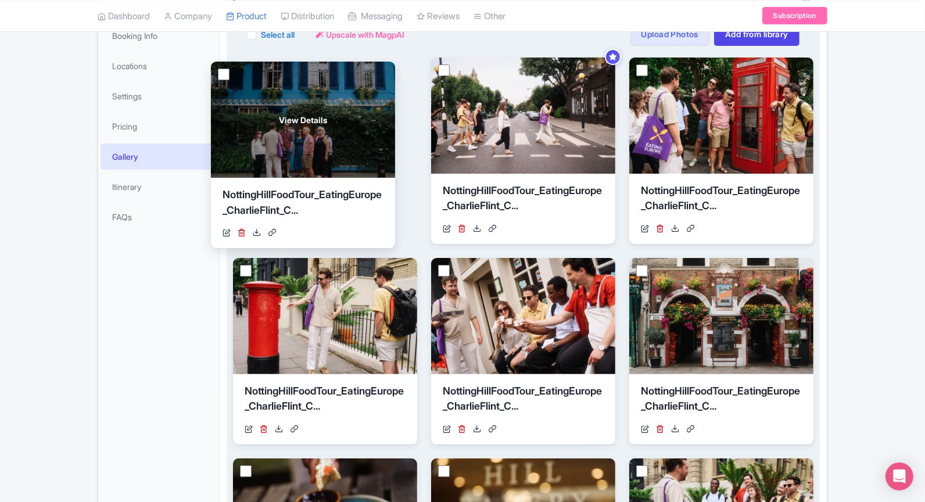
drag, startPoint x: 496, startPoint y: 310, endPoint x: 275, endPoint y: 114, distance: 294.7
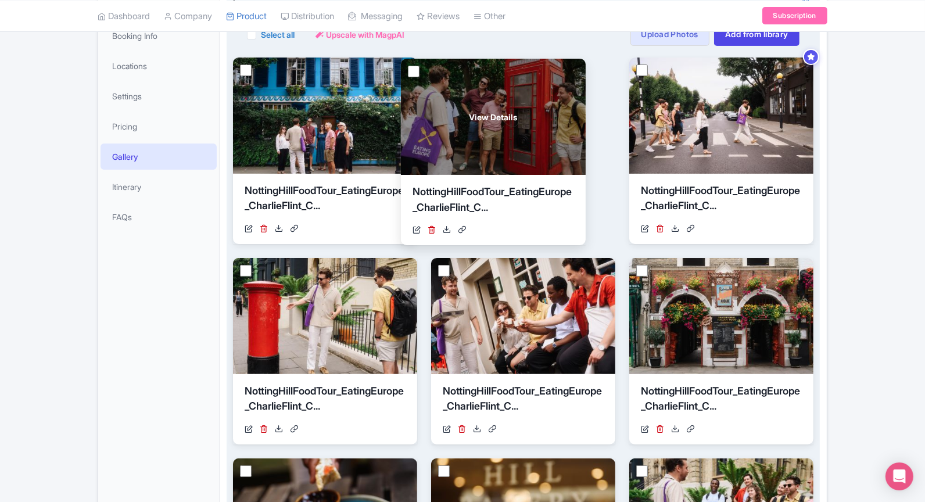
drag, startPoint x: 697, startPoint y: 119, endPoint x: 467, endPoint y: 121, distance: 229.5
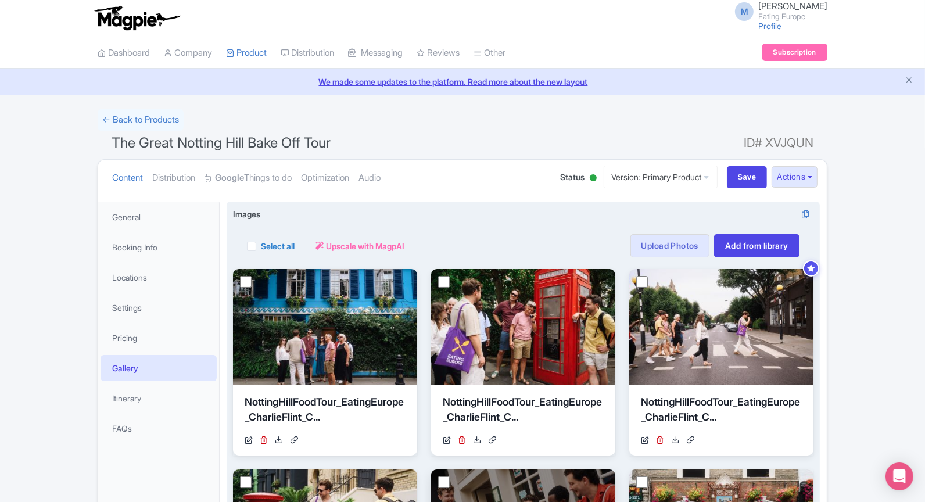
scroll to position [0, 0]
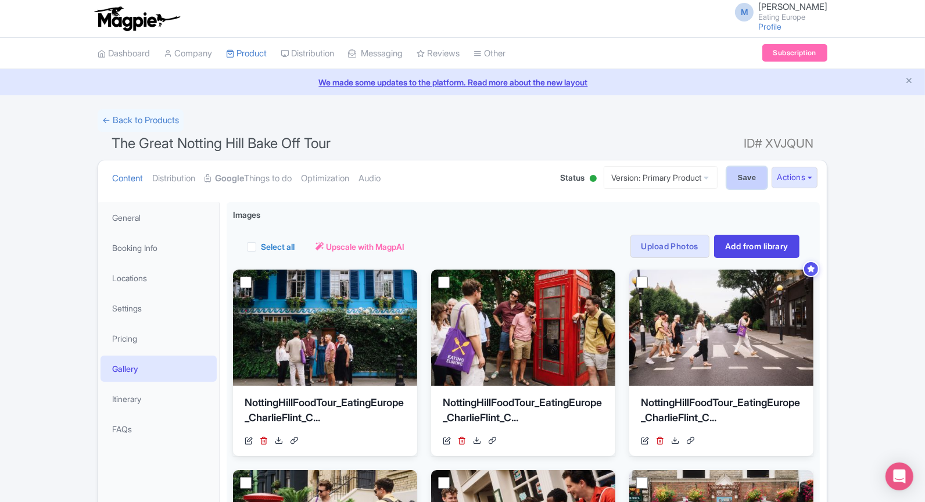
click at [738, 179] on input "Save" at bounding box center [747, 178] width 41 height 22
type input "Saving..."
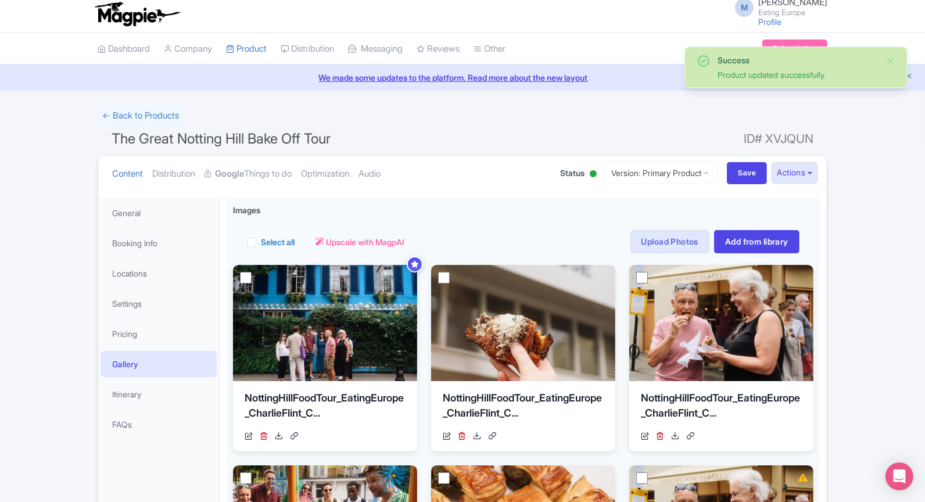
scroll to position [6, 0]
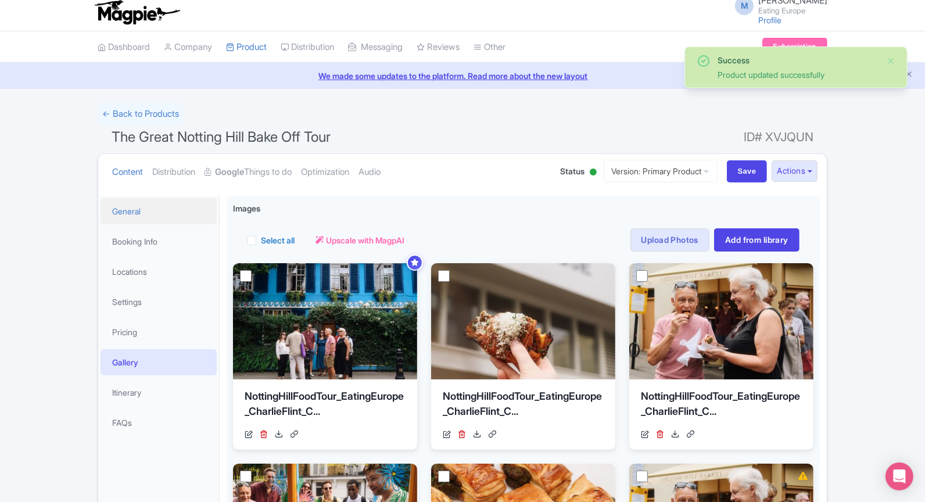
click at [173, 212] on link "General" at bounding box center [159, 211] width 116 height 26
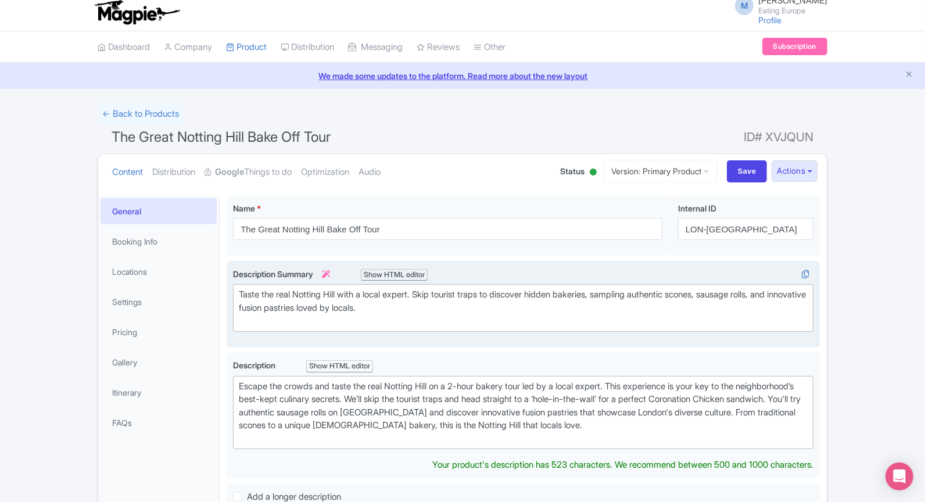
scroll to position [13, 0]
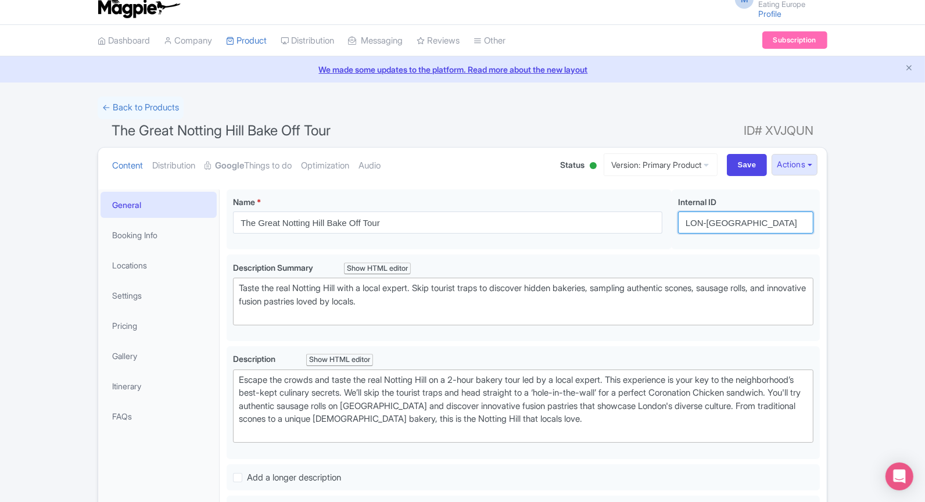
drag, startPoint x: 708, startPoint y: 221, endPoint x: 856, endPoint y: 231, distance: 147.9
click at [856, 231] on div "Success Product updated successfully ← Back to Products The Great Notting Hill …" at bounding box center [462, 489] width 925 height 787
type input "LON-notting"
click at [742, 173] on input "Save" at bounding box center [747, 165] width 41 height 22
type input "Saving..."
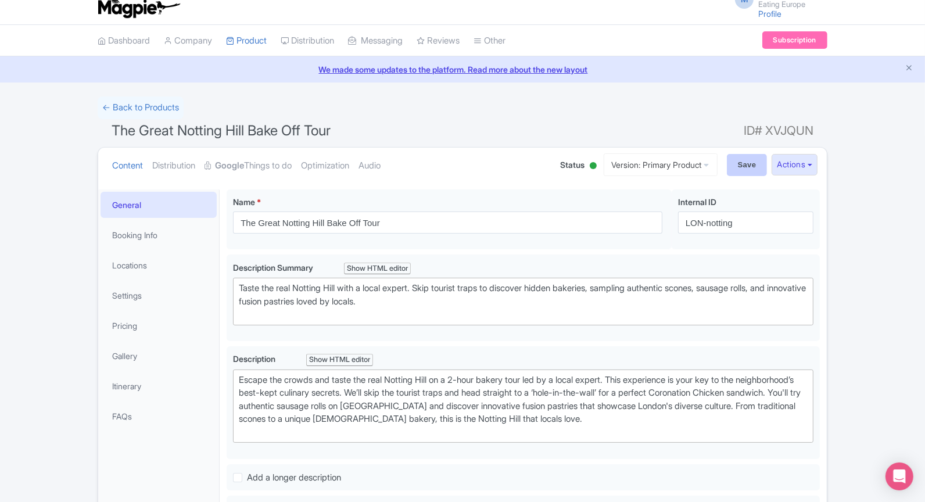
type input "Saving..."
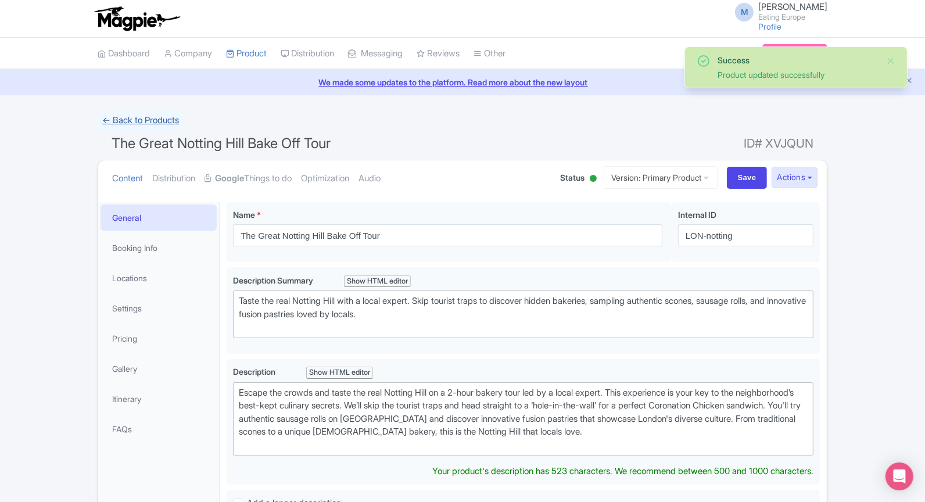
click at [124, 117] on link "← Back to Products" at bounding box center [141, 120] width 86 height 23
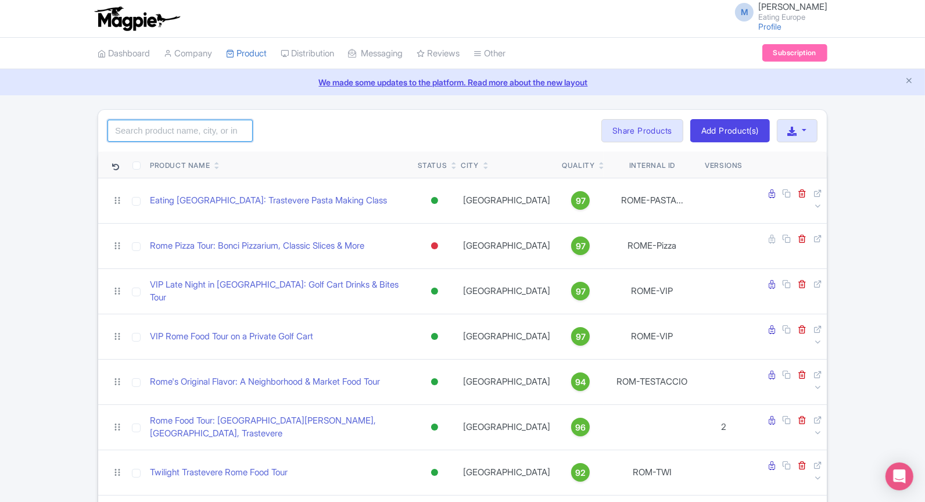
click at [209, 127] on input "search" at bounding box center [180, 131] width 145 height 22
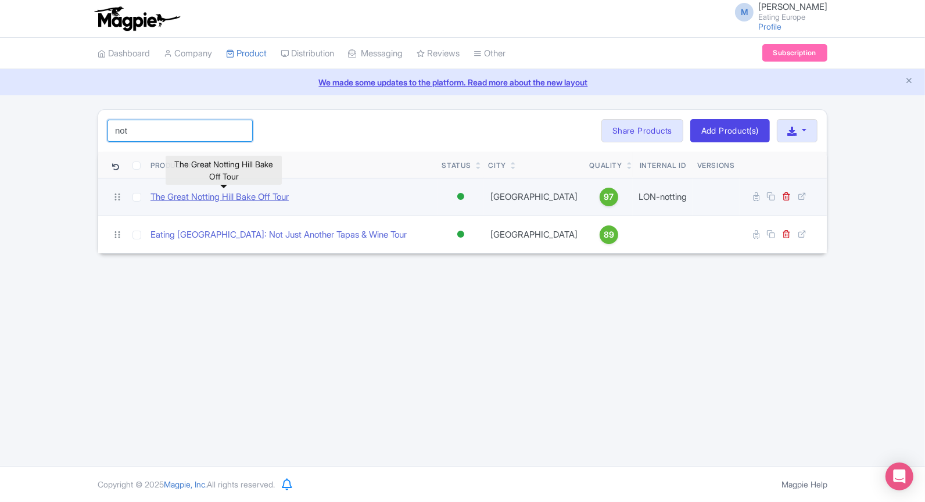
type input "not"
click at [223, 201] on link "The Great Notting Hill Bake Off Tour" at bounding box center [220, 197] width 138 height 13
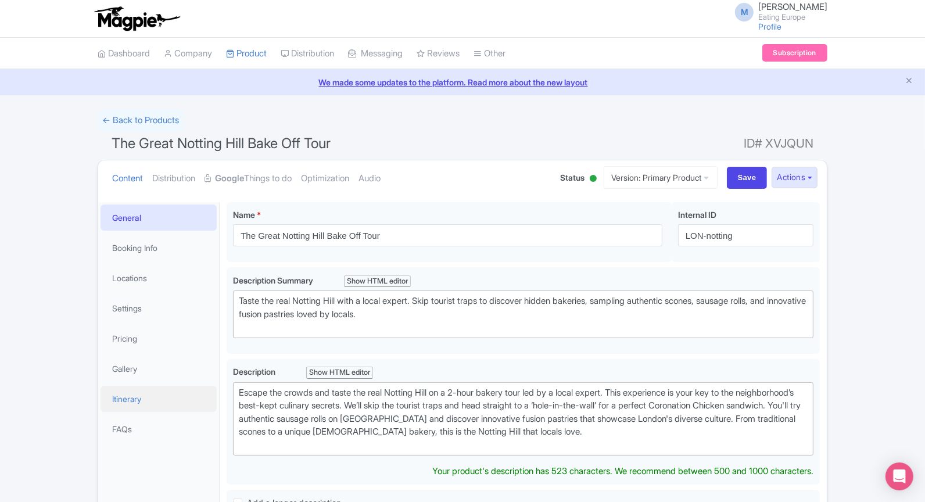
click at [141, 398] on link "Itinerary" at bounding box center [159, 399] width 116 height 26
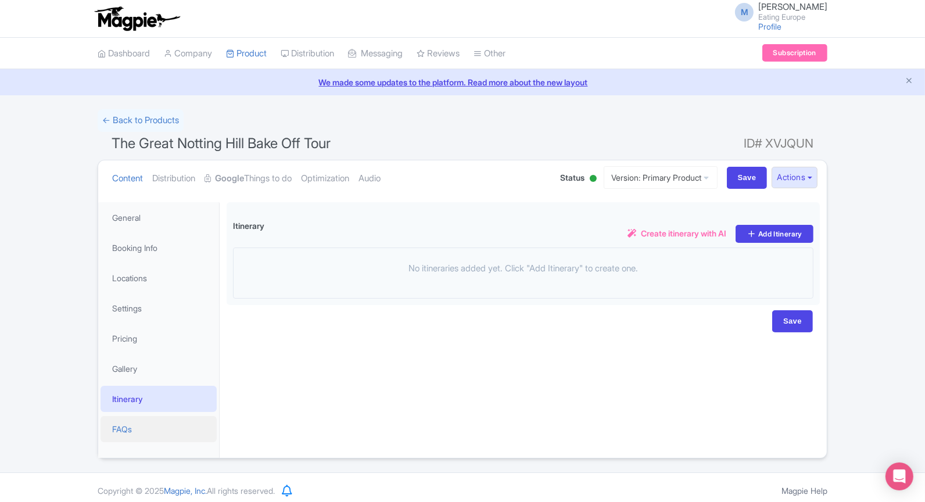
click at [144, 432] on link "FAQs" at bounding box center [159, 429] width 116 height 26
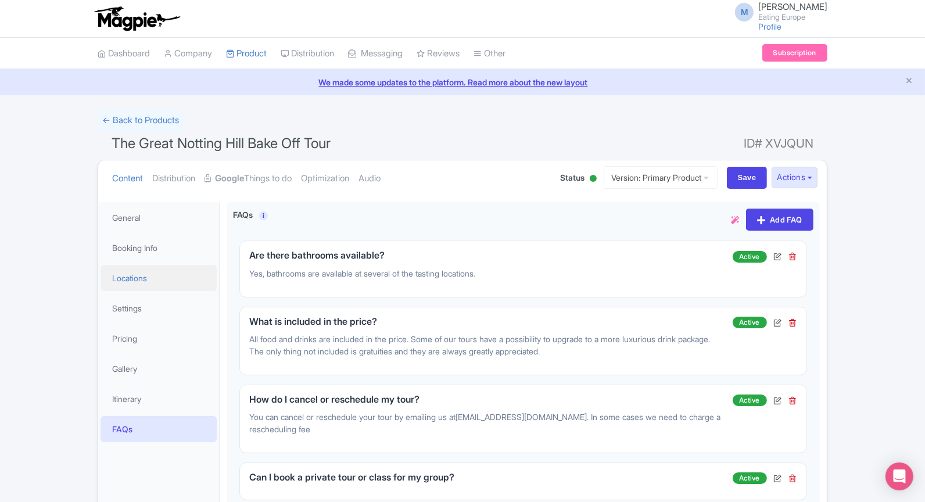
click at [149, 288] on link "Locations" at bounding box center [159, 278] width 116 height 26
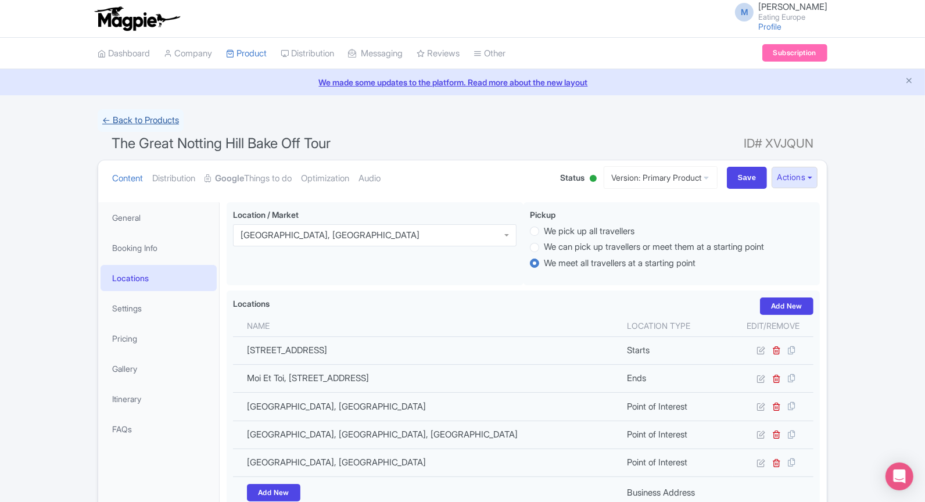
click at [167, 117] on link "← Back to Products" at bounding box center [141, 120] width 86 height 23
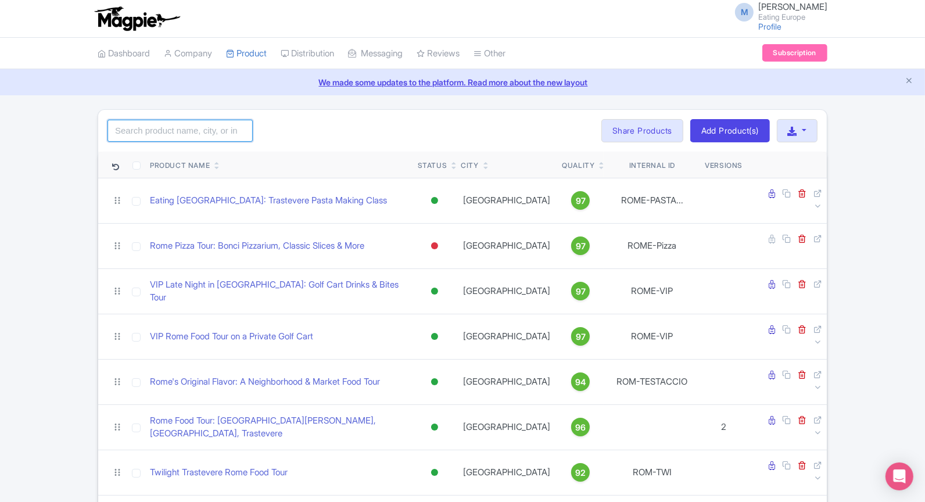
click at [170, 124] on input "search" at bounding box center [180, 131] width 145 height 22
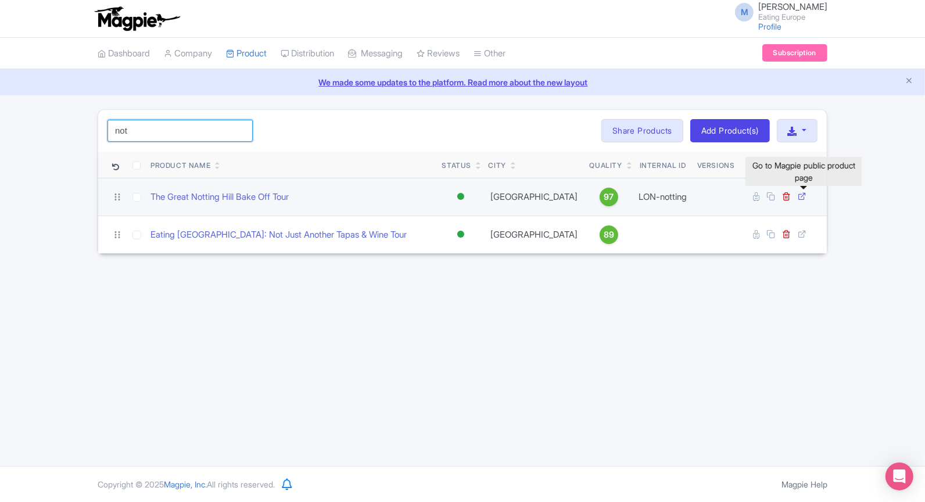
type input "not"
click at [802, 195] on icon at bounding box center [802, 196] width 9 height 9
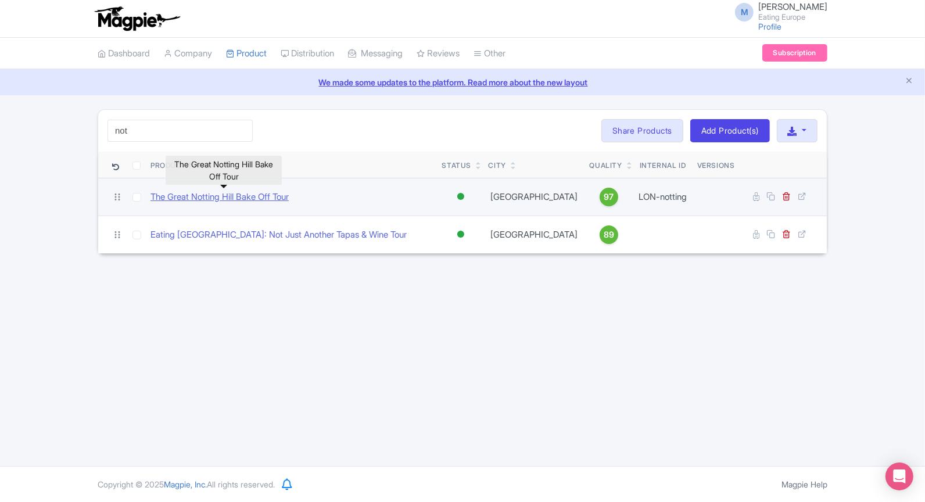
click at [249, 195] on link "The Great Notting Hill Bake Off Tour" at bounding box center [220, 197] width 138 height 13
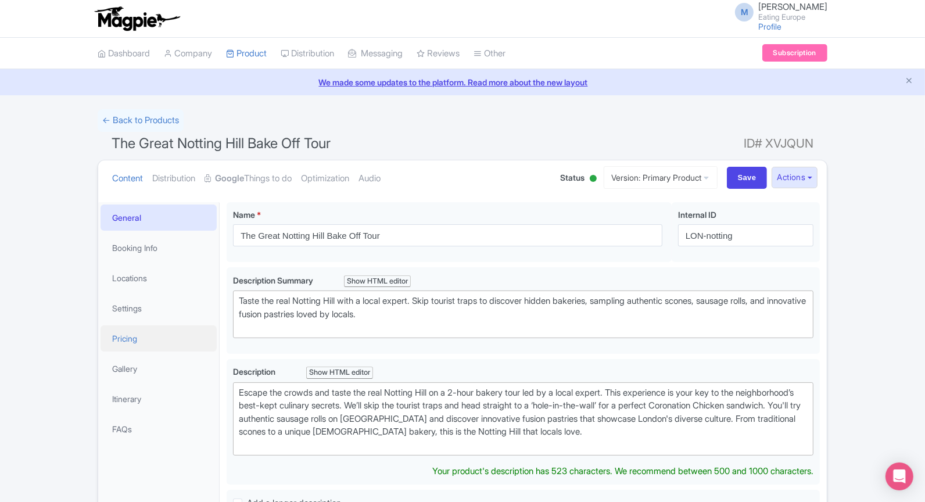
click at [125, 331] on link "Pricing" at bounding box center [159, 338] width 116 height 26
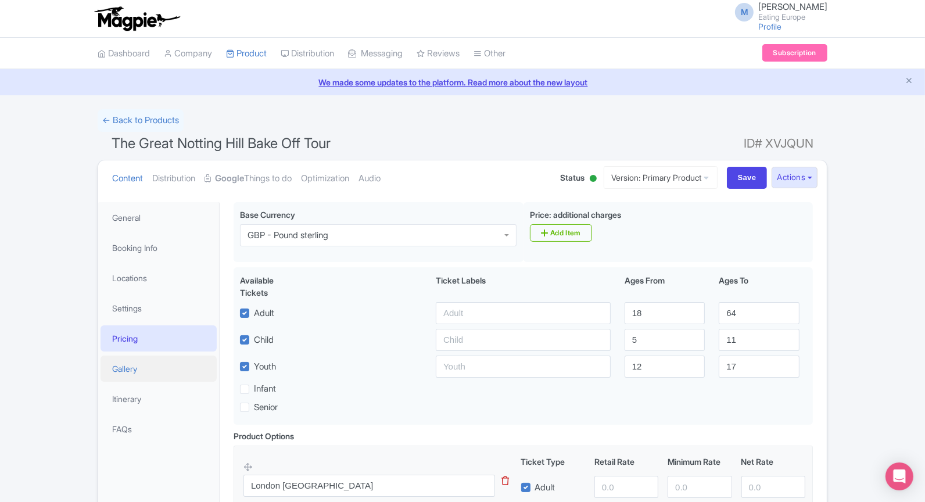
click at [124, 364] on link "Gallery" at bounding box center [159, 369] width 116 height 26
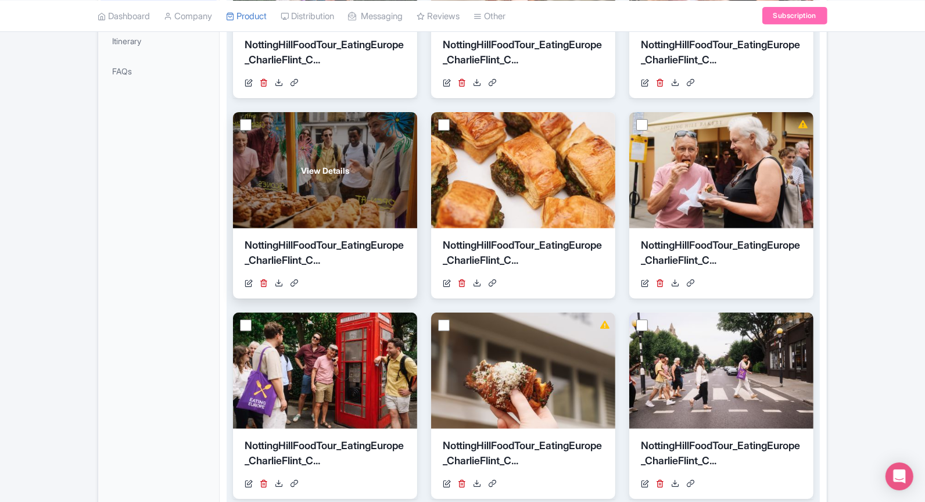
scroll to position [310, 0]
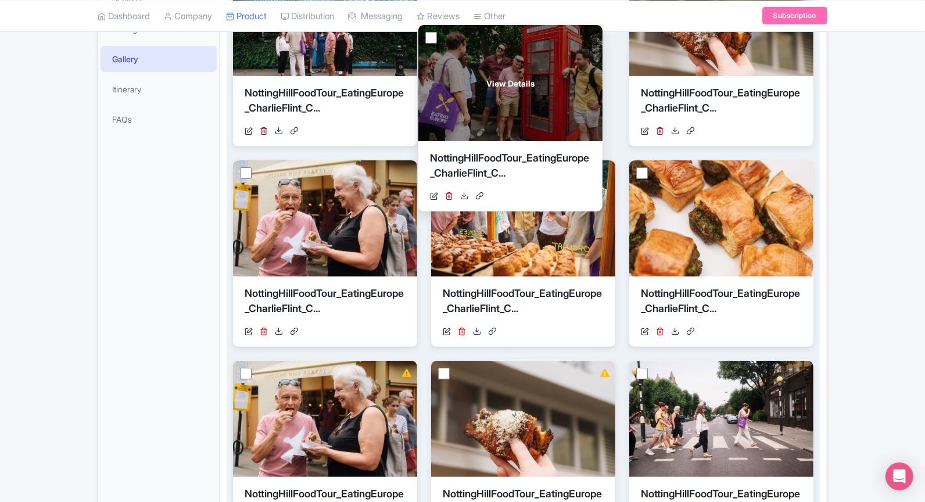
drag, startPoint x: 328, startPoint y: 381, endPoint x: 514, endPoint y: 46, distance: 383.1
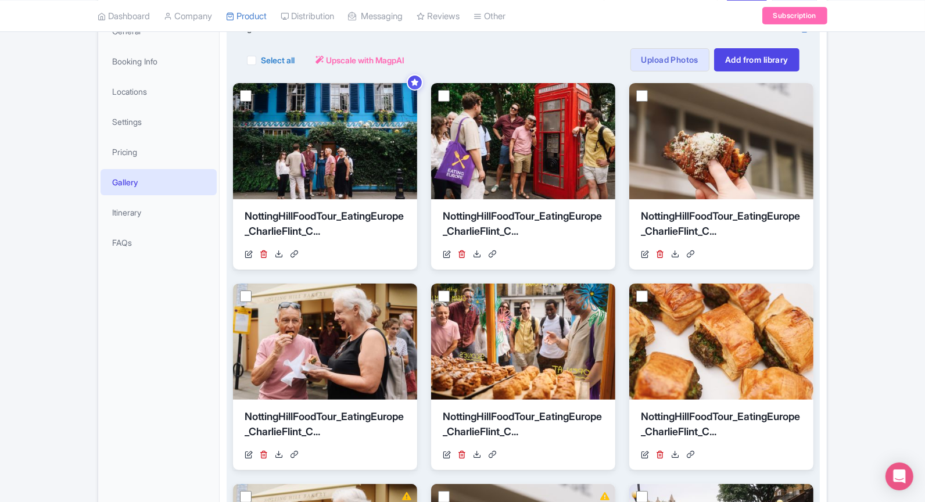
scroll to position [211, 0]
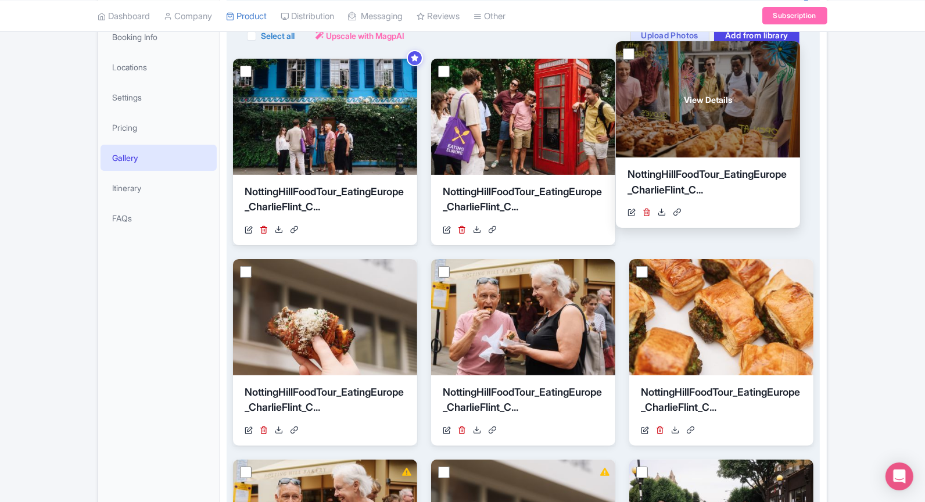
drag, startPoint x: 528, startPoint y: 329, endPoint x: 713, endPoint y: 111, distance: 285.7
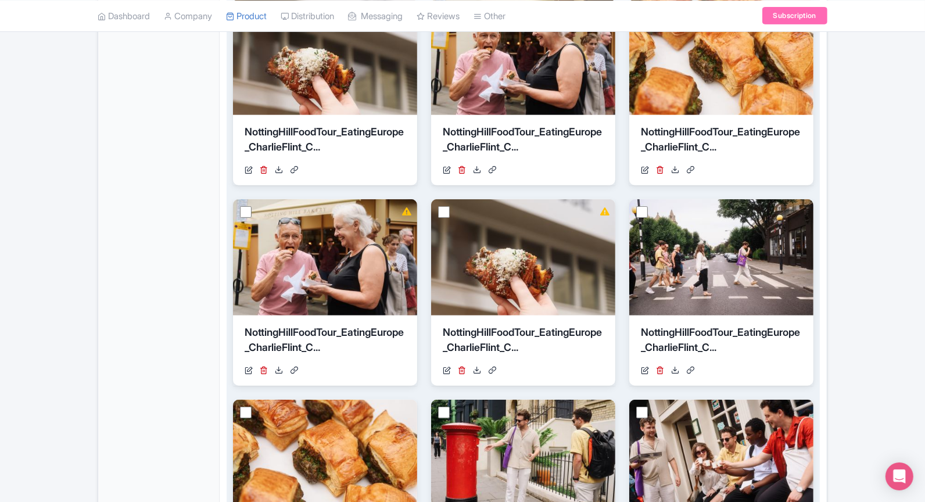
scroll to position [483, 0]
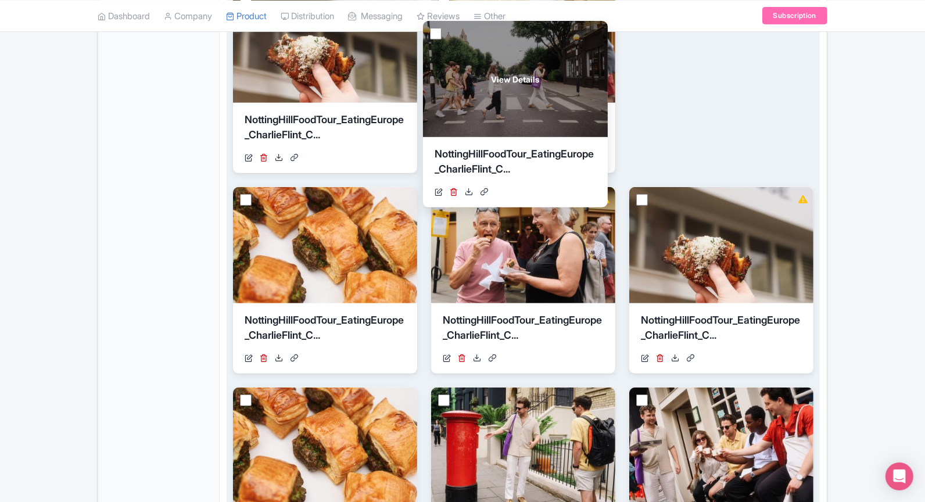
drag, startPoint x: 681, startPoint y: 286, endPoint x: 451, endPoint y: 113, distance: 288.3
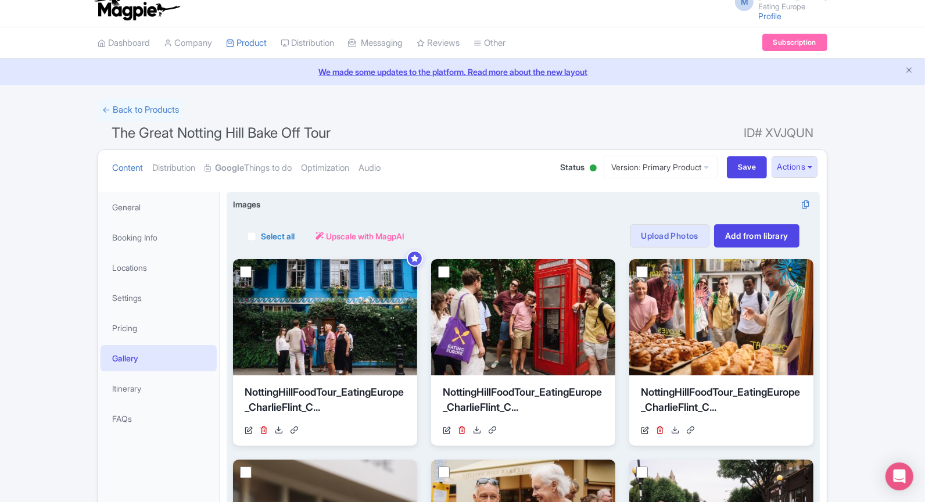
scroll to position [0, 0]
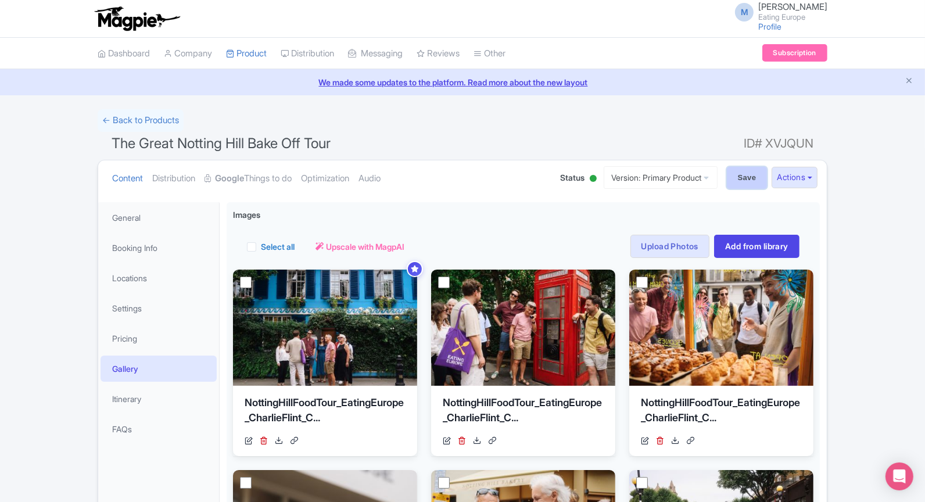
click at [748, 173] on input "Save" at bounding box center [747, 178] width 41 height 22
type input "Saving..."
